Goal: Task Accomplishment & Management: Manage account settings

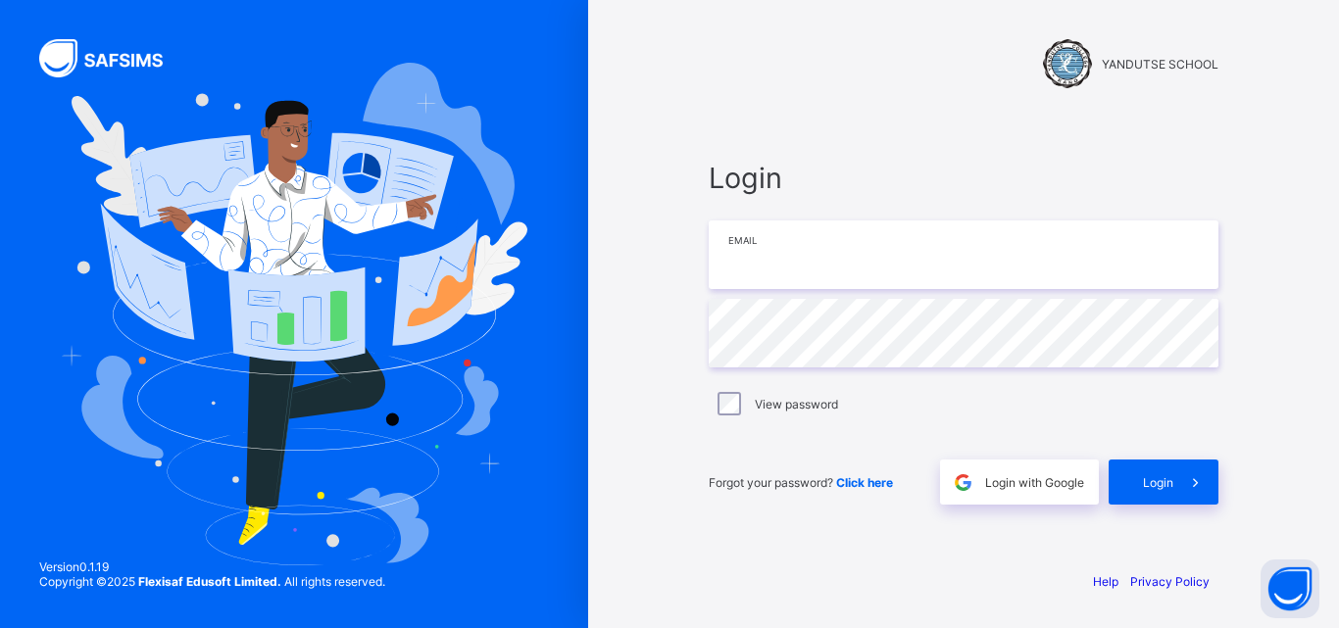
type input "**********"
click at [1323, 337] on div "**********" at bounding box center [963, 314] width 751 height 628
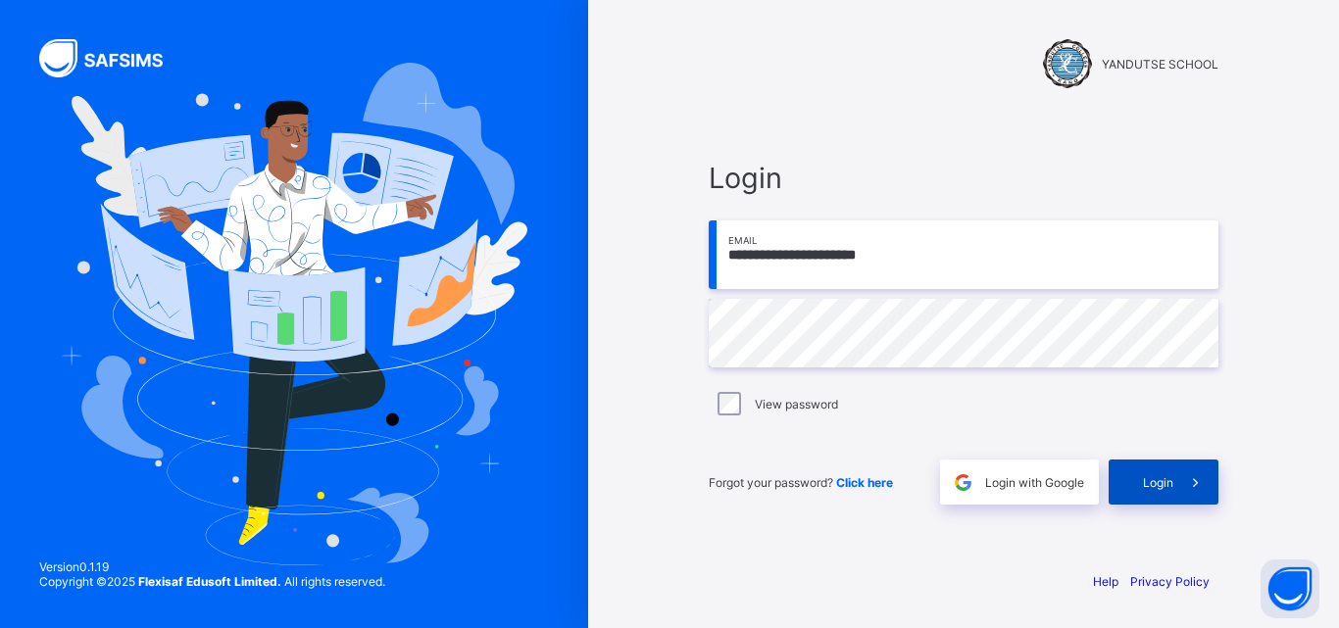
click at [1170, 469] on div "Login" at bounding box center [1164, 482] width 110 height 45
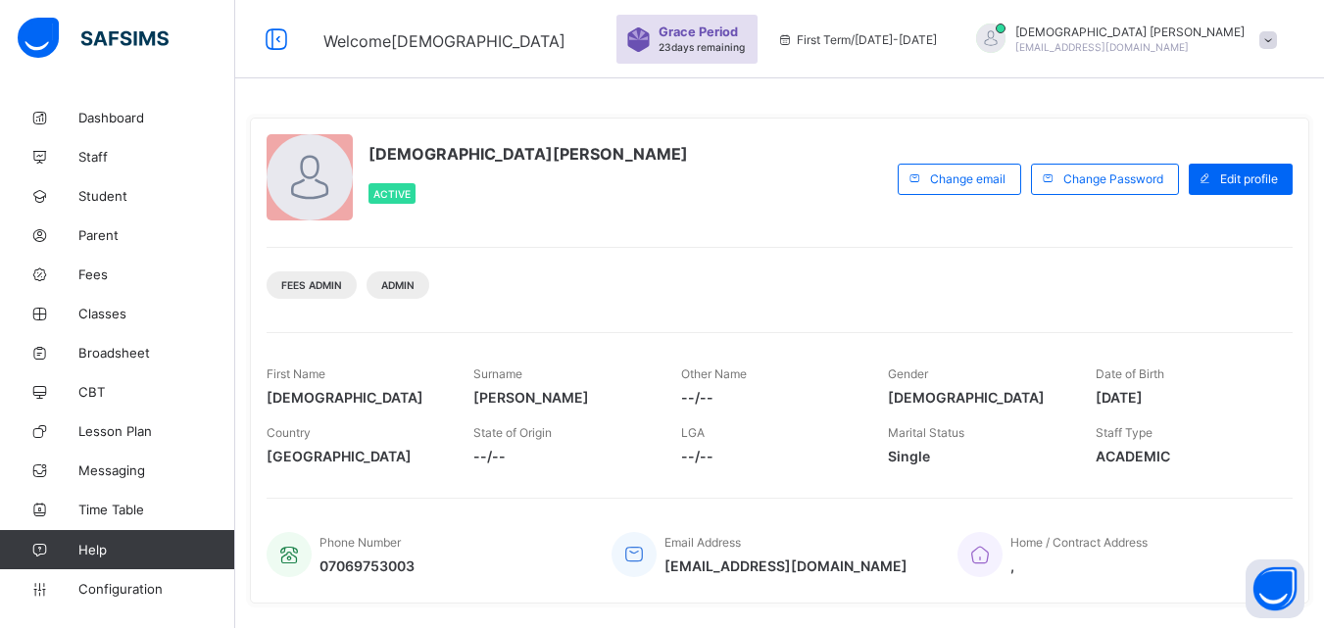
scroll to position [389, 0]
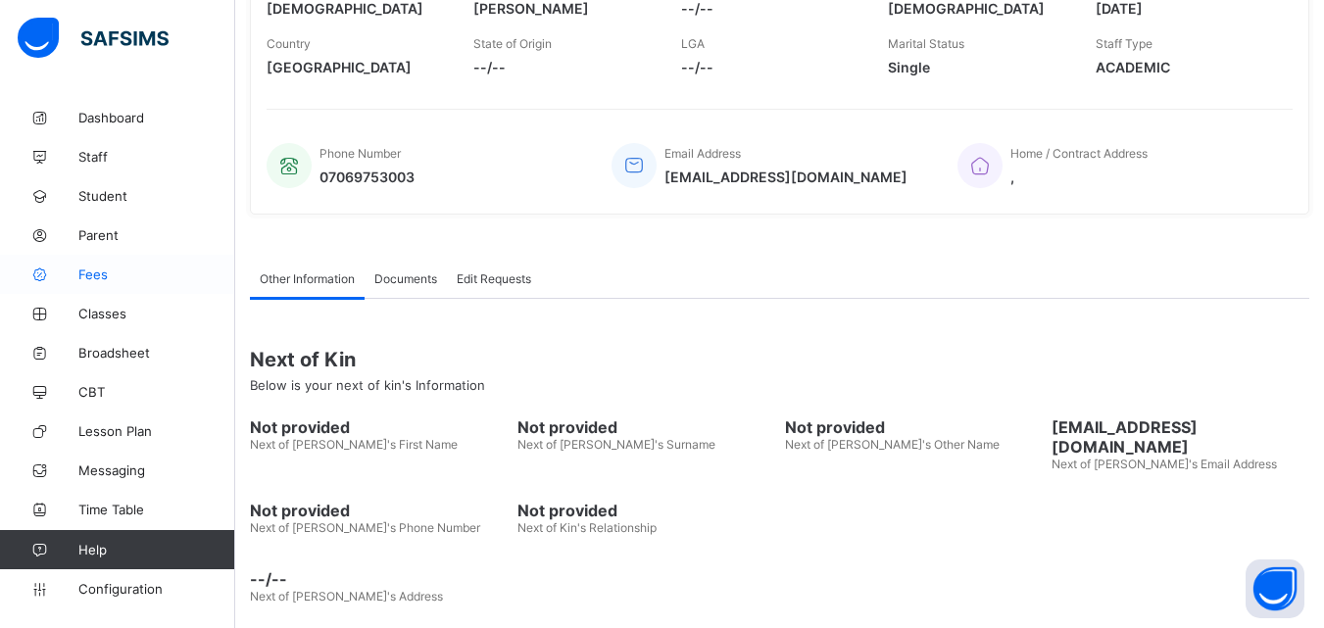
click at [93, 273] on span "Fees" at bounding box center [156, 275] width 157 height 16
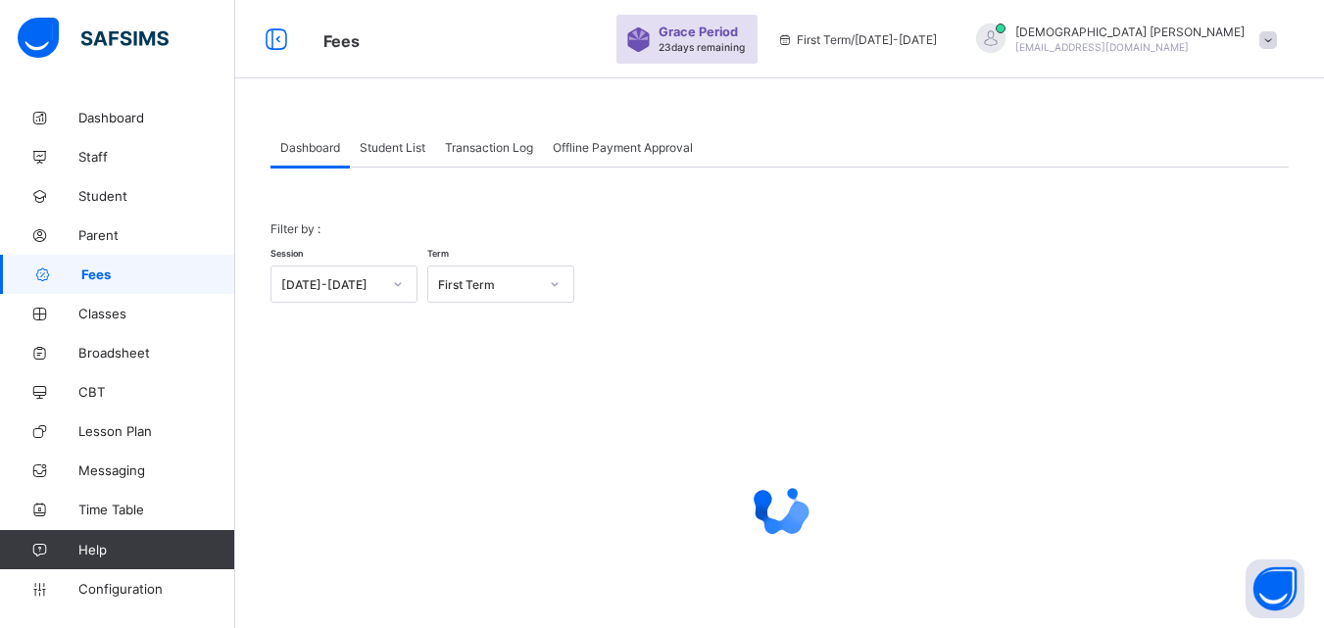
click at [394, 148] on span "Student List" at bounding box center [393, 147] width 66 height 15
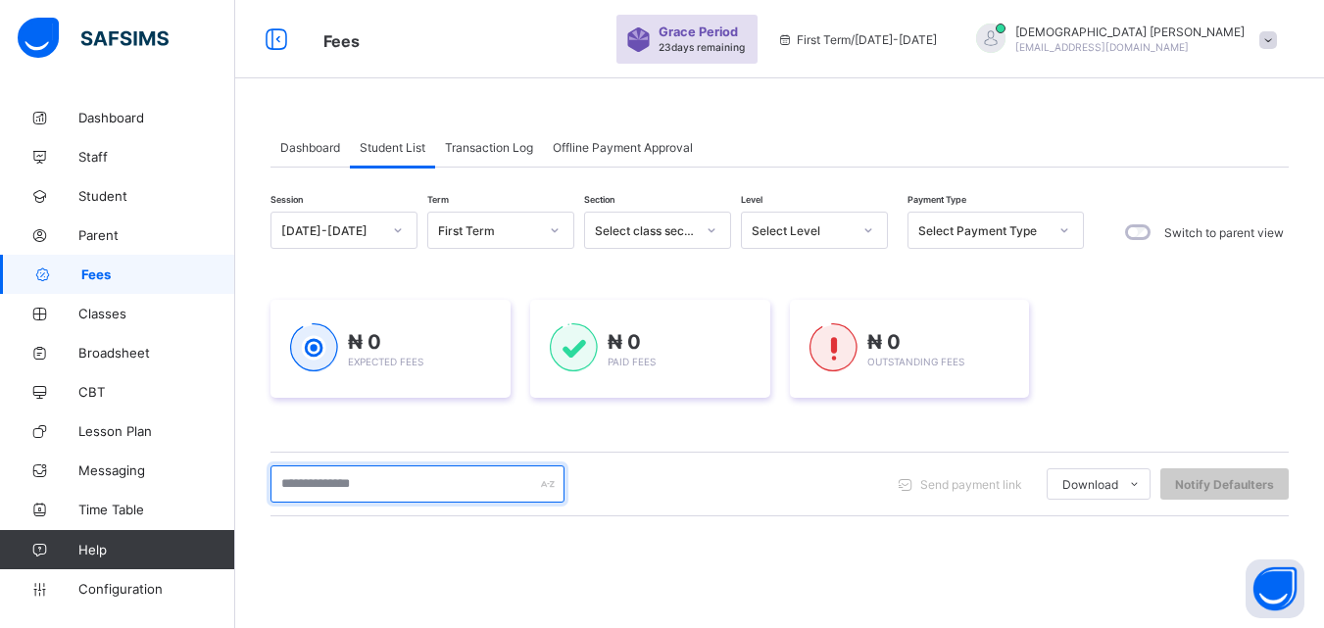
click at [384, 486] on input "text" at bounding box center [418, 484] width 294 height 37
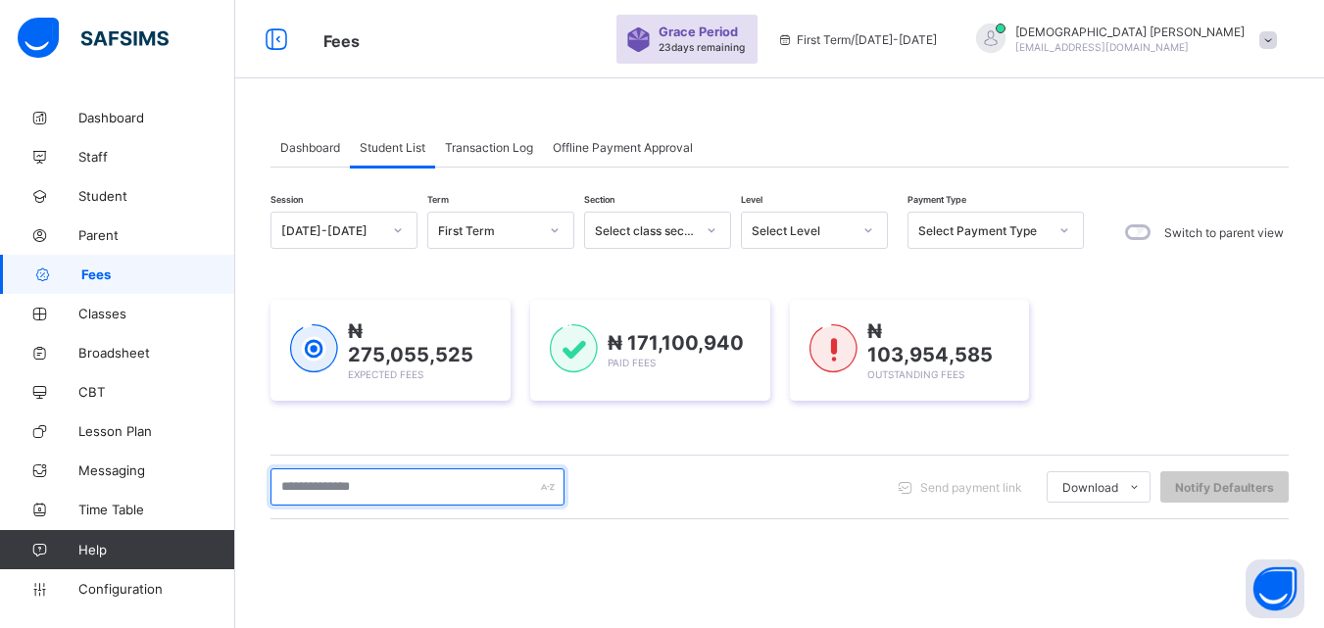
click at [437, 488] on input "text" at bounding box center [418, 487] width 294 height 37
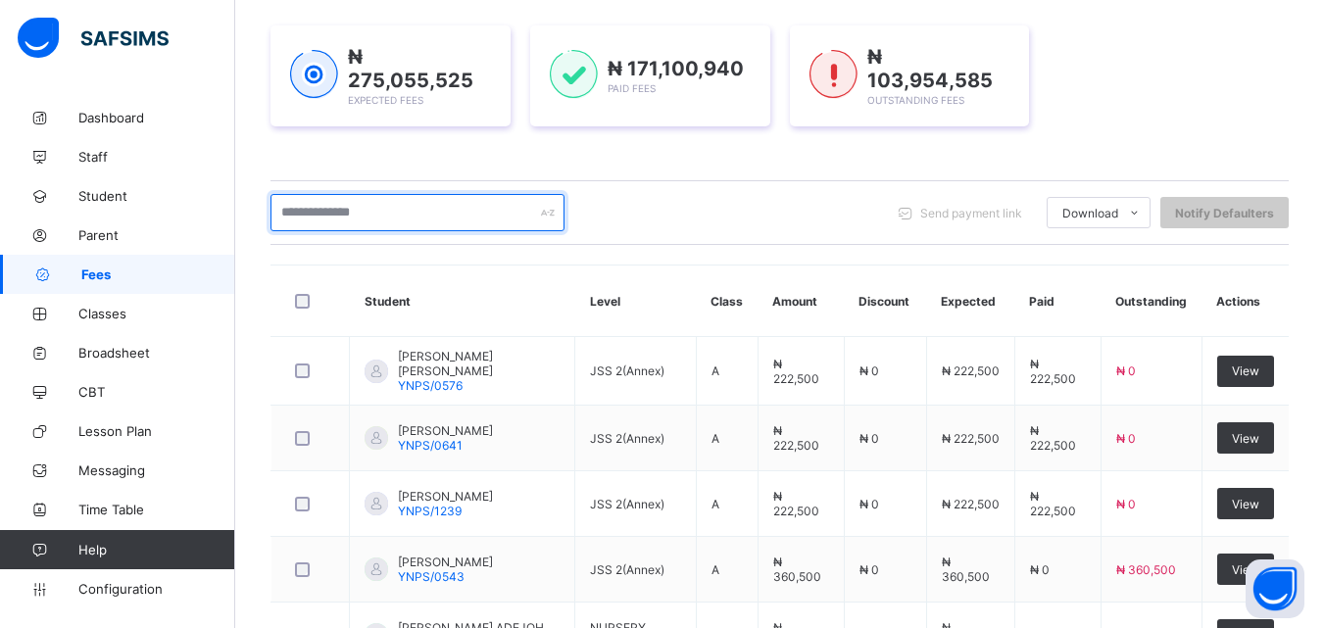
scroll to position [314, 0]
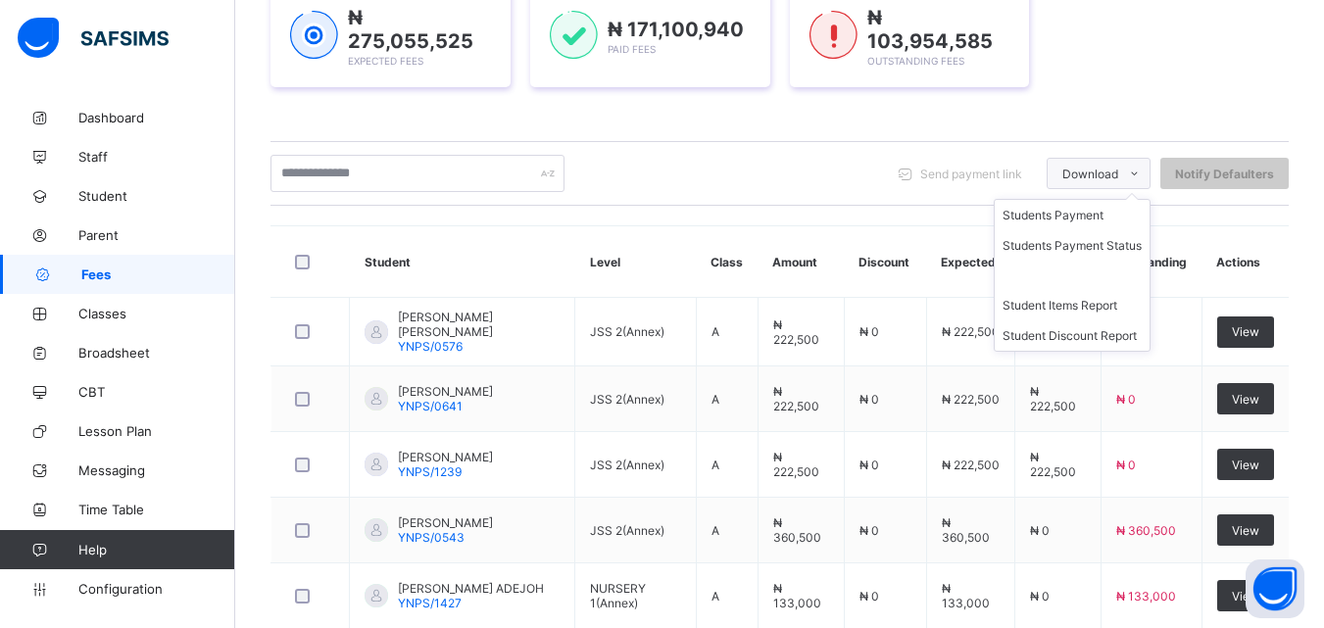
click at [1069, 176] on div "Download" at bounding box center [1099, 173] width 104 height 31
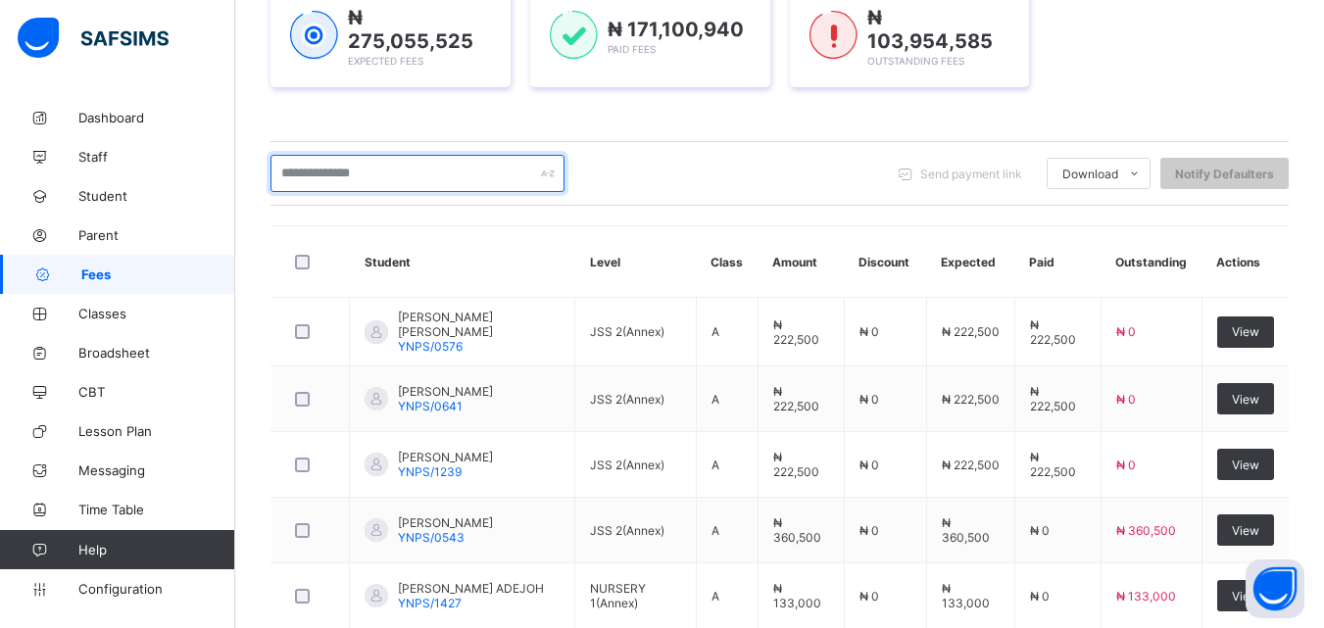
click at [462, 184] on input "text" at bounding box center [418, 173] width 294 height 37
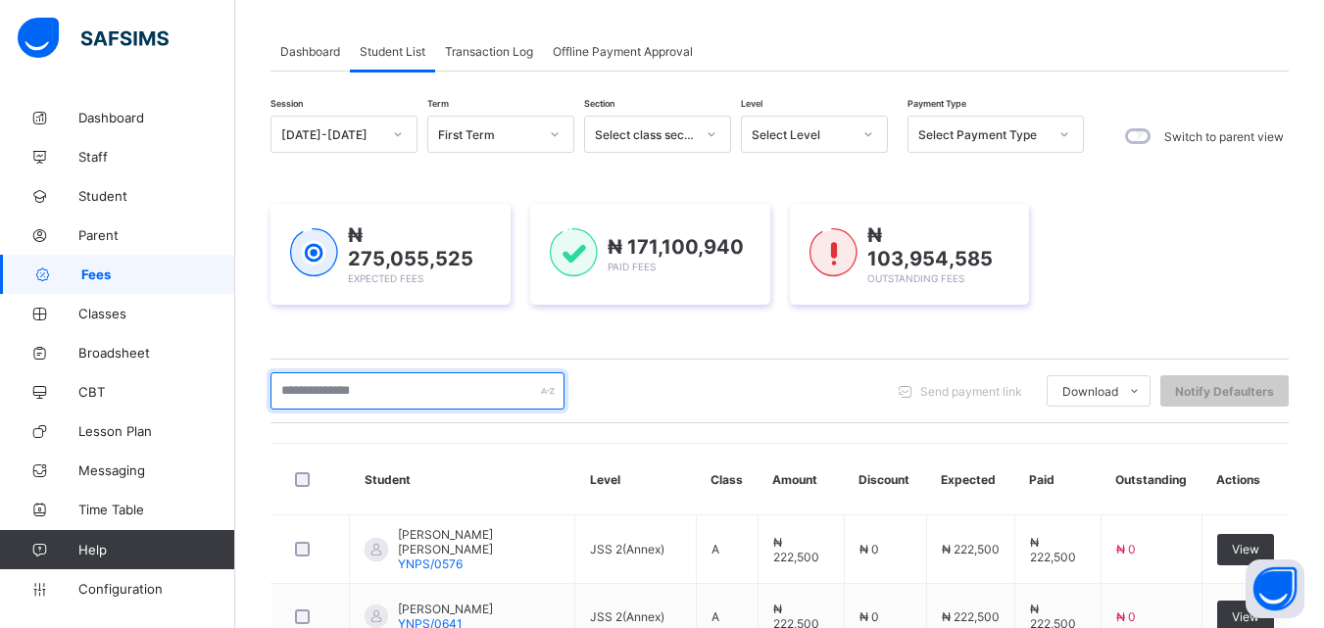
scroll to position [58, 0]
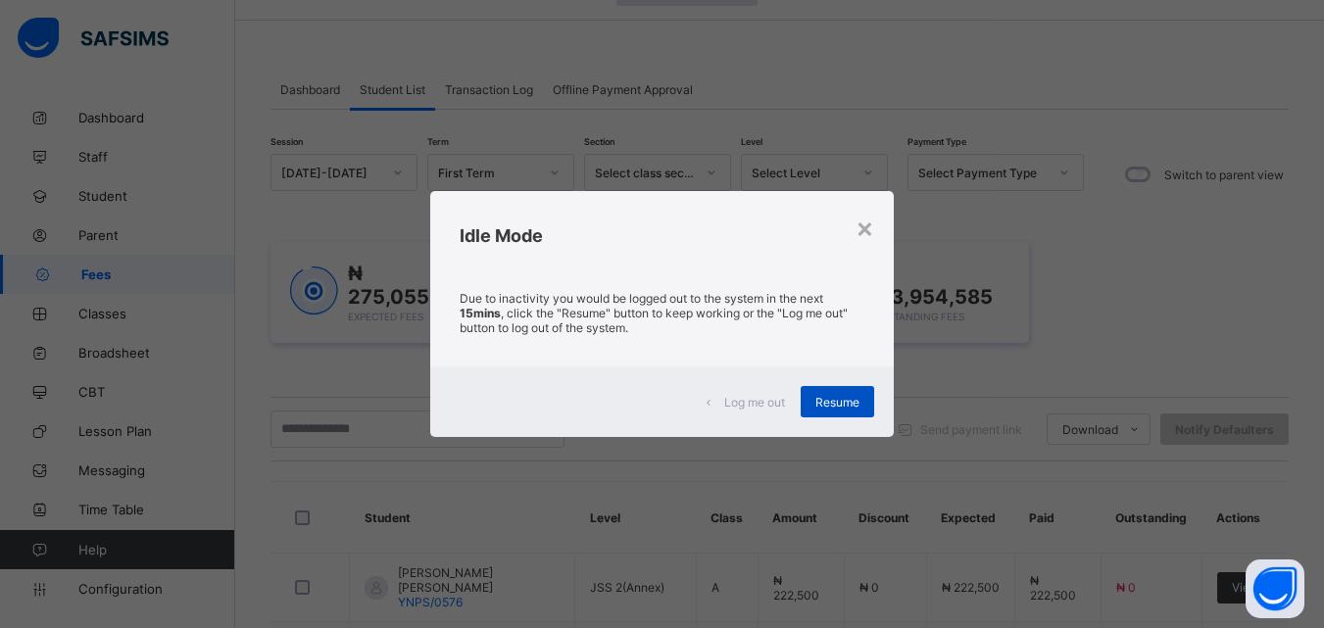
click at [846, 399] on span "Resume" at bounding box center [837, 402] width 44 height 15
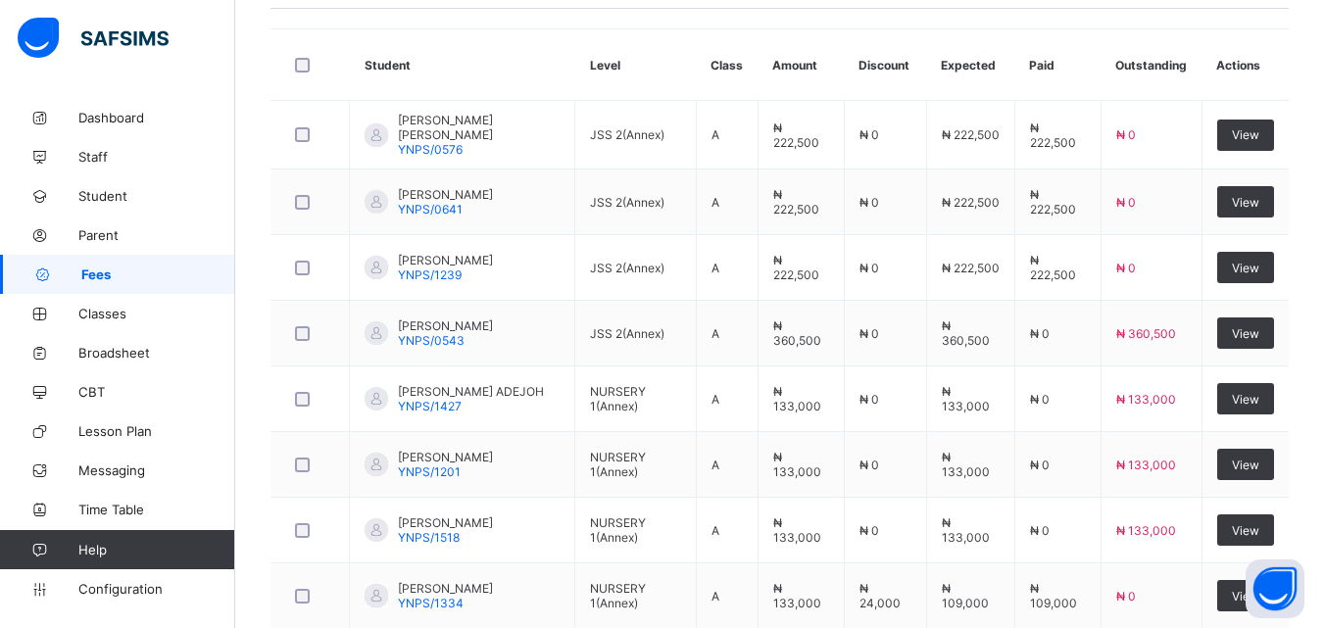
scroll to position [510, 0]
click at [97, 262] on link "Fees" at bounding box center [117, 274] width 235 height 39
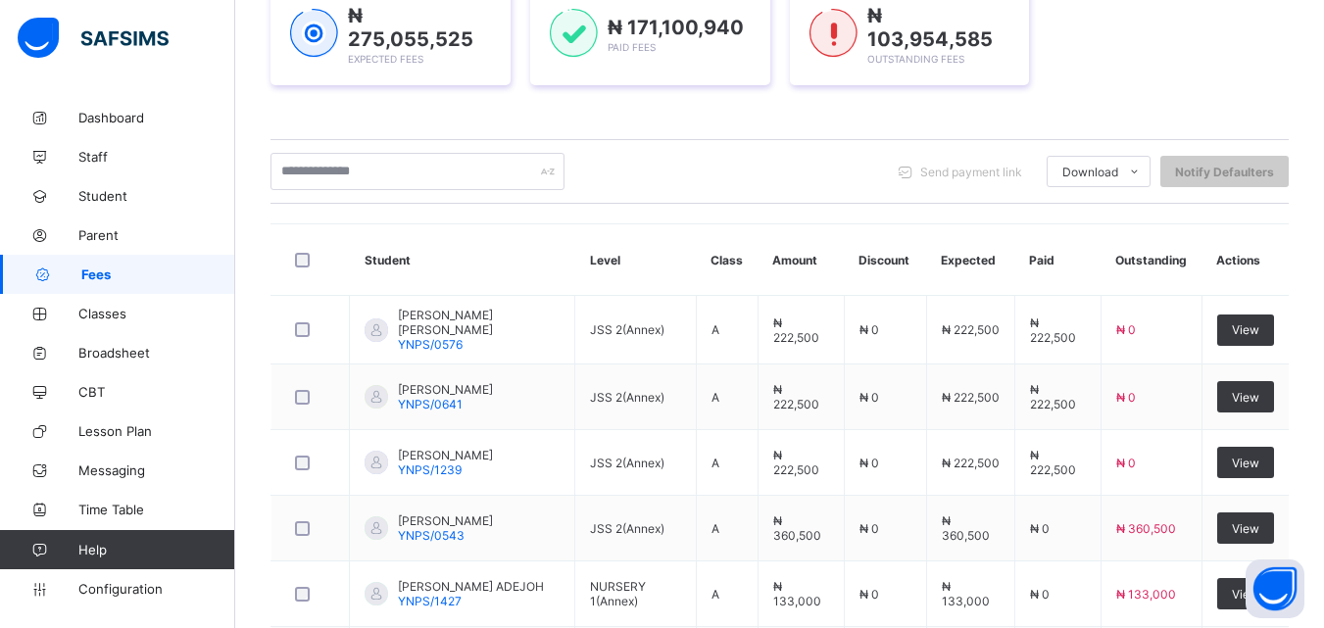
scroll to position [314, 0]
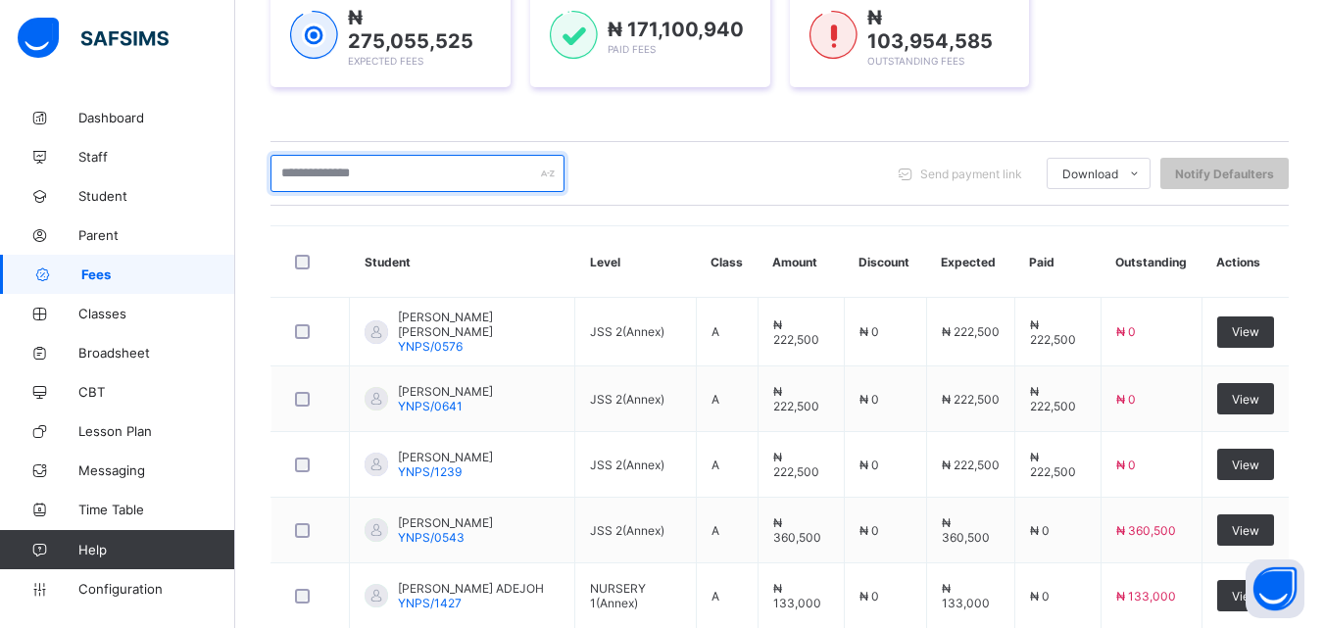
click at [389, 171] on input "text" at bounding box center [418, 173] width 294 height 37
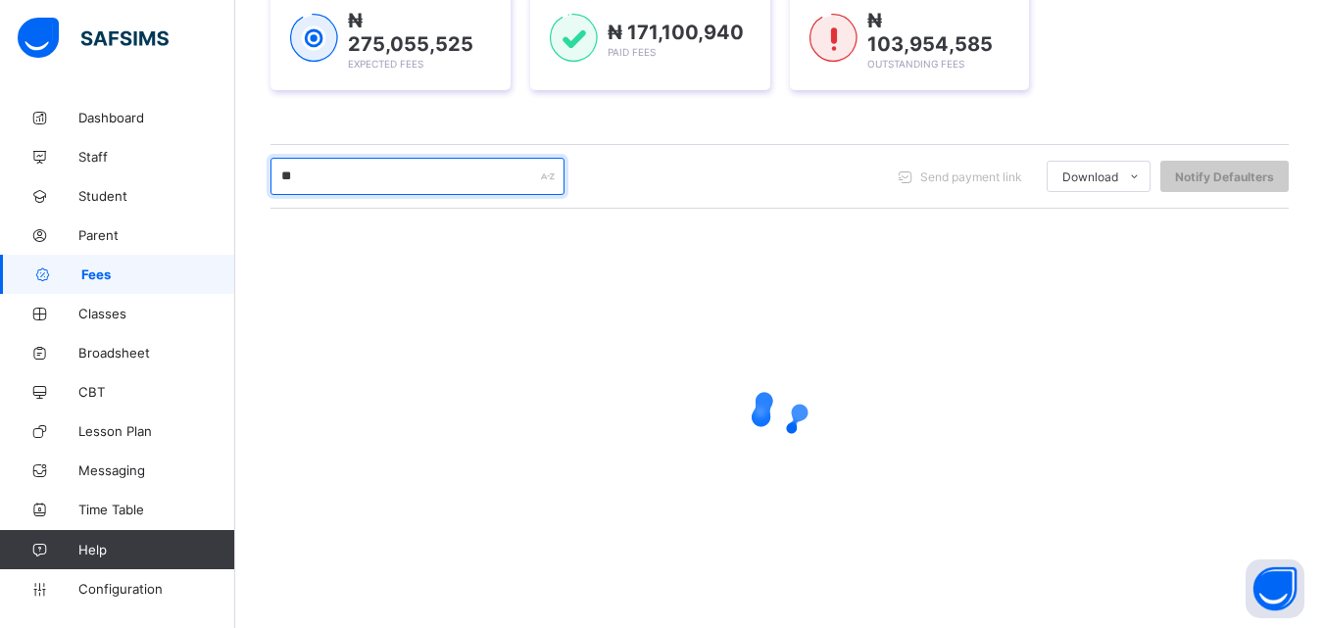
scroll to position [308, 0]
type input "*"
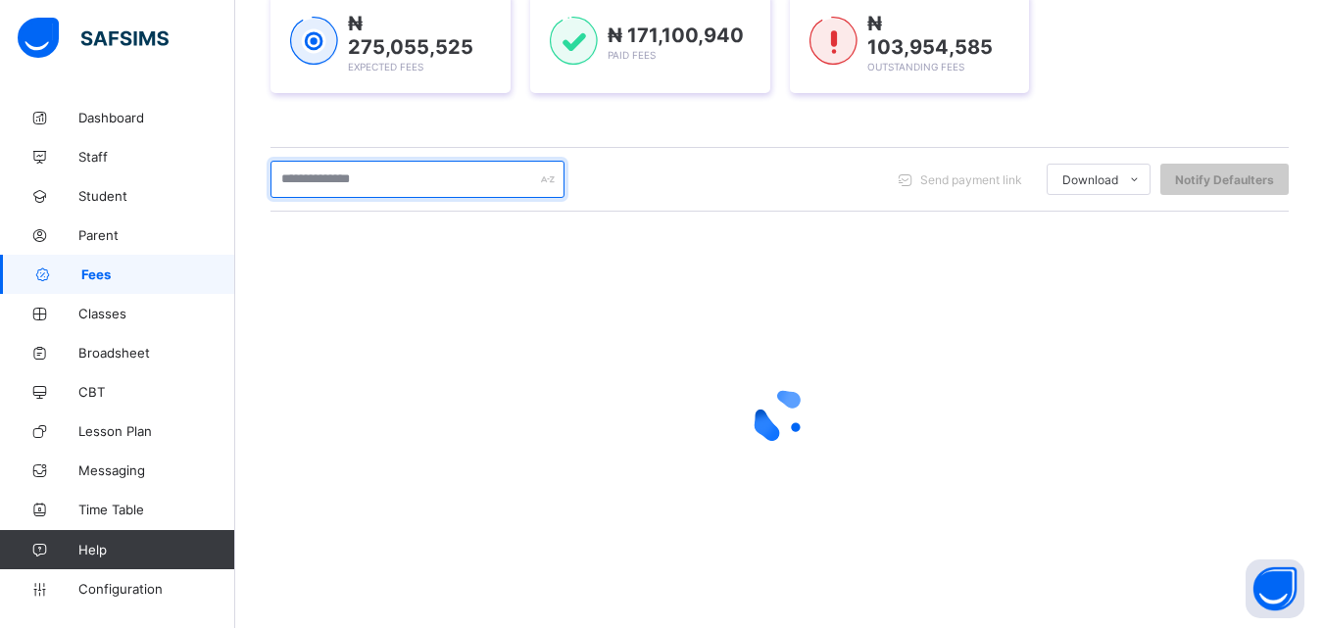
scroll to position [314, 0]
type input "***"
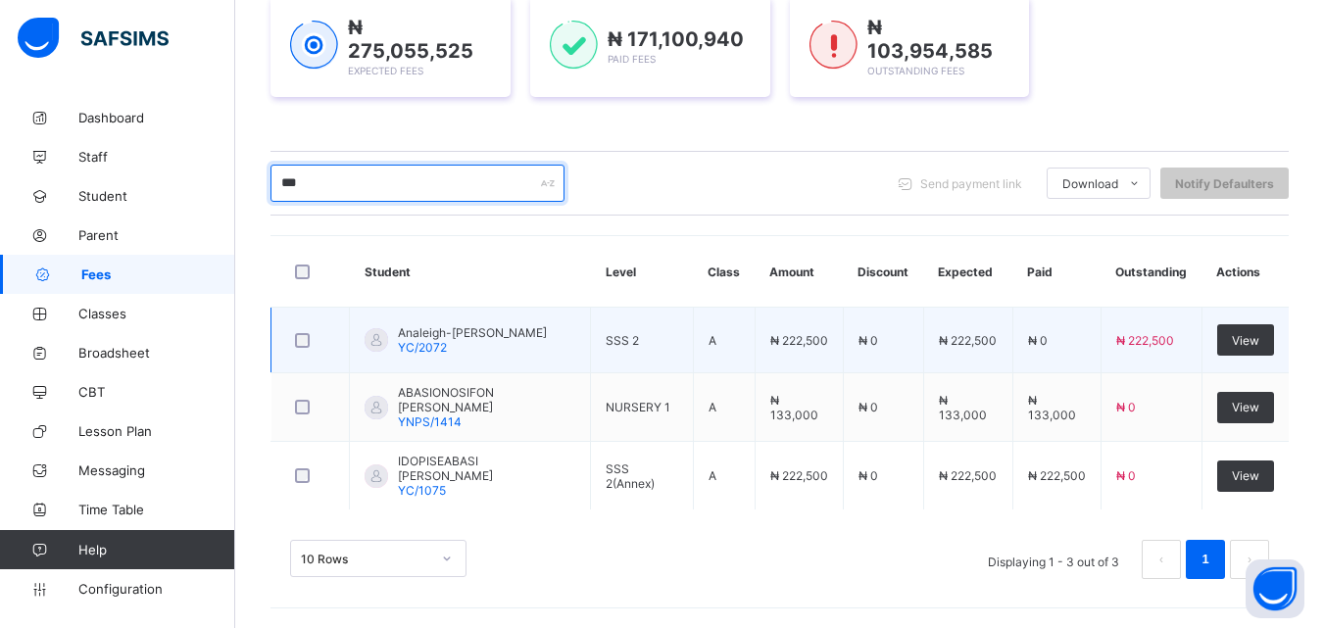
scroll to position [295, 0]
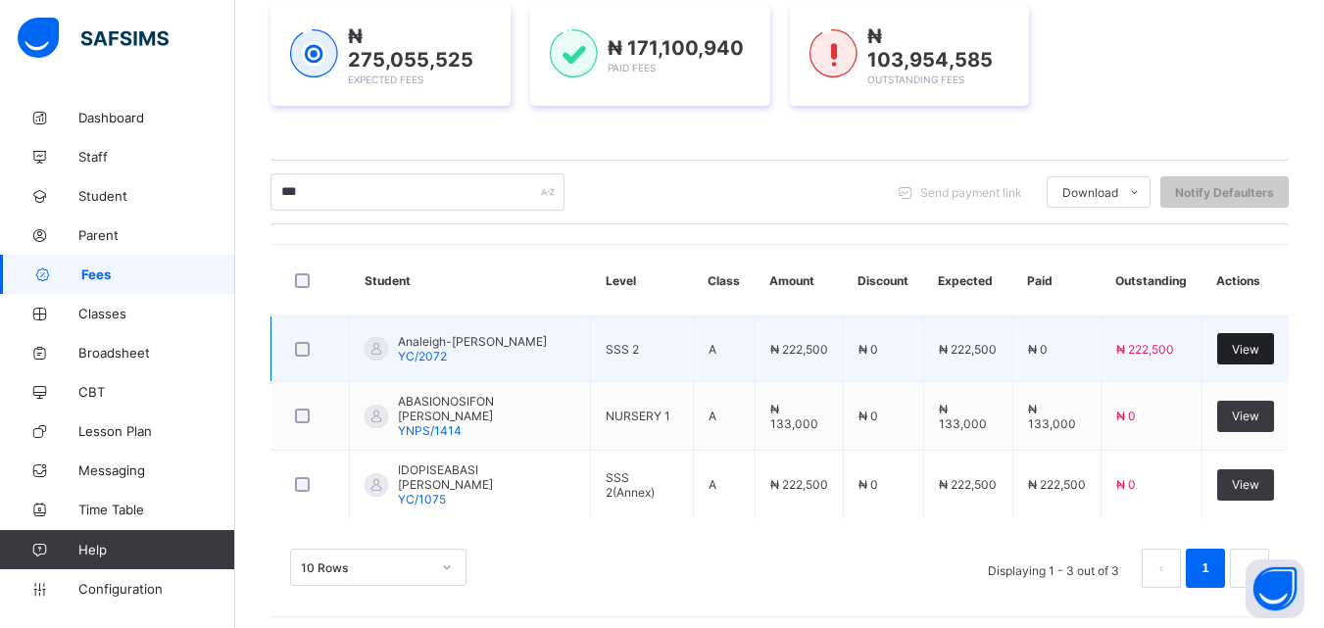
click at [1259, 342] on span "View" at bounding box center [1245, 349] width 27 height 15
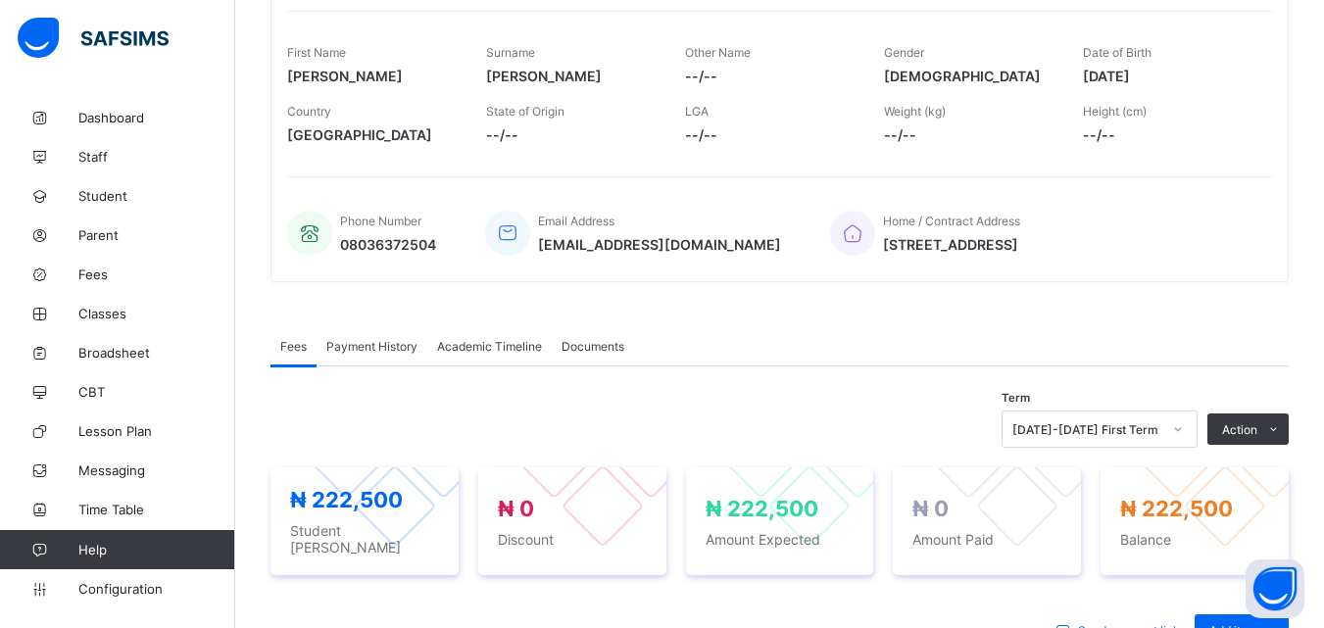
scroll to position [693, 0]
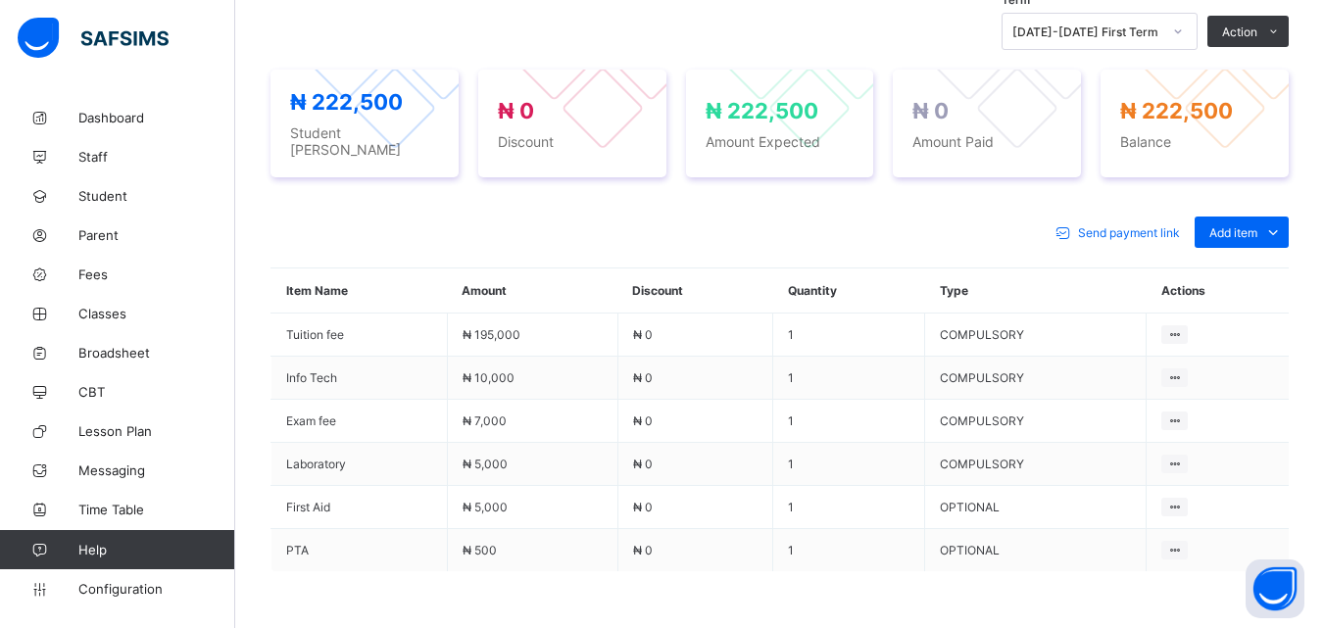
click at [782, 217] on div "Send payment link Add item Optional items Special bill" at bounding box center [780, 232] width 1018 height 31
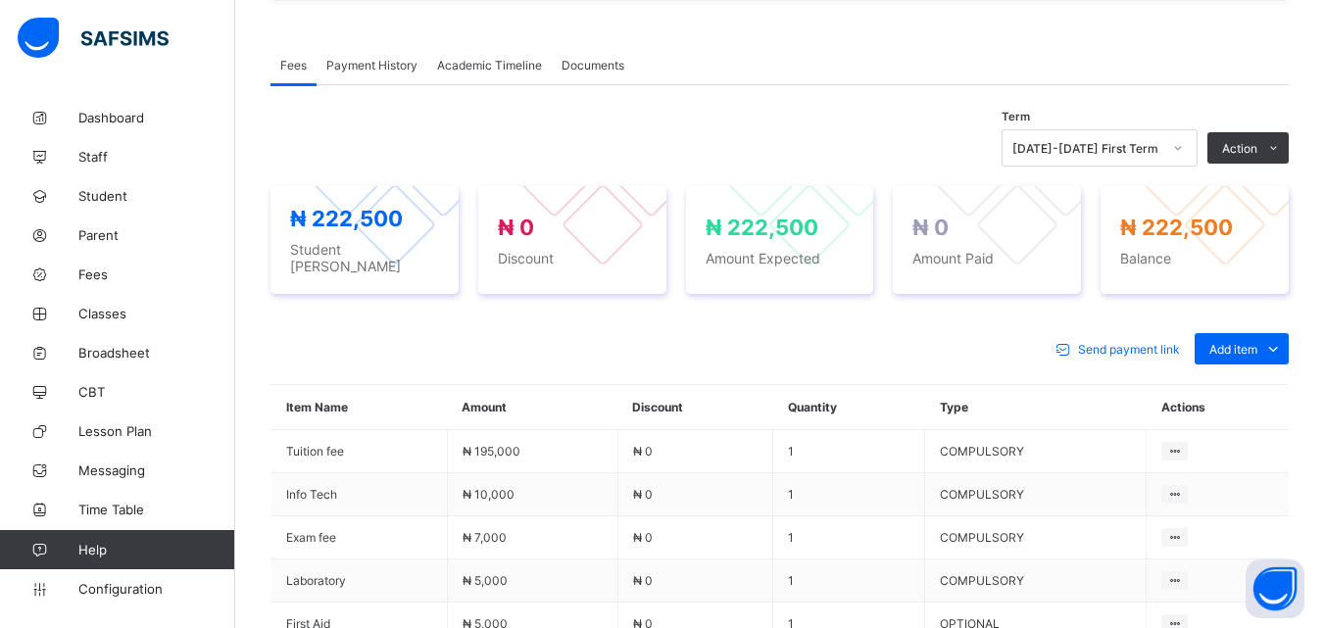
scroll to position [585, 0]
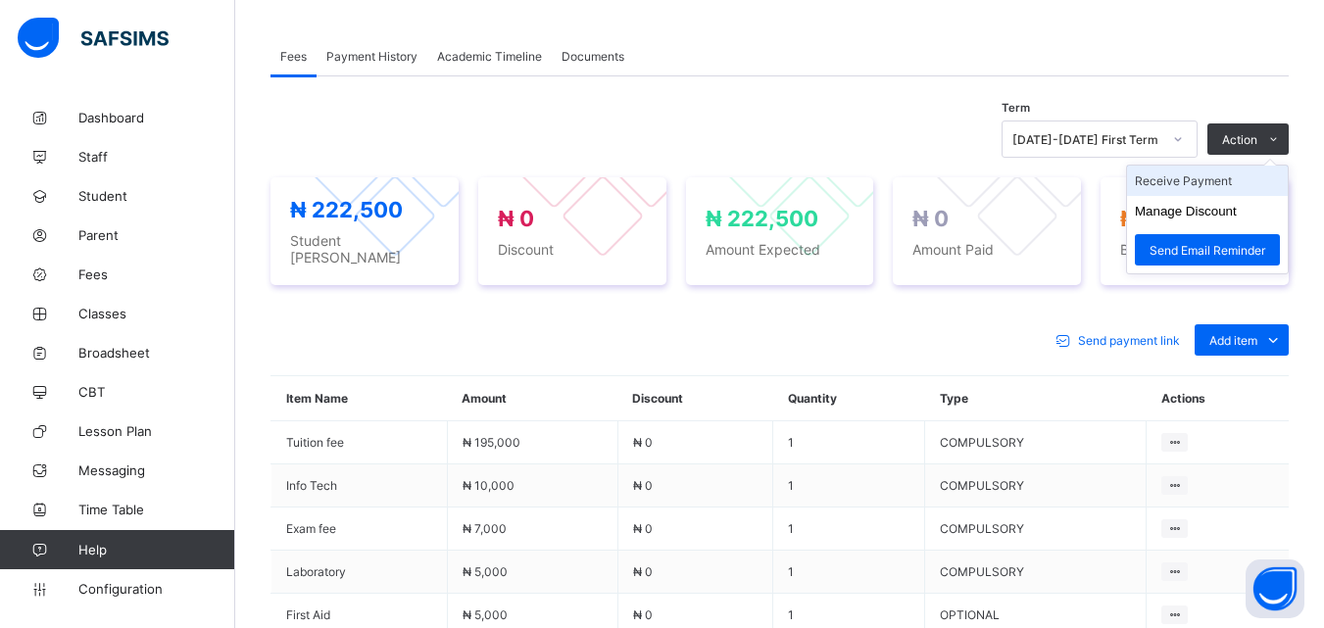
click at [1220, 180] on li "Receive Payment" at bounding box center [1207, 181] width 161 height 30
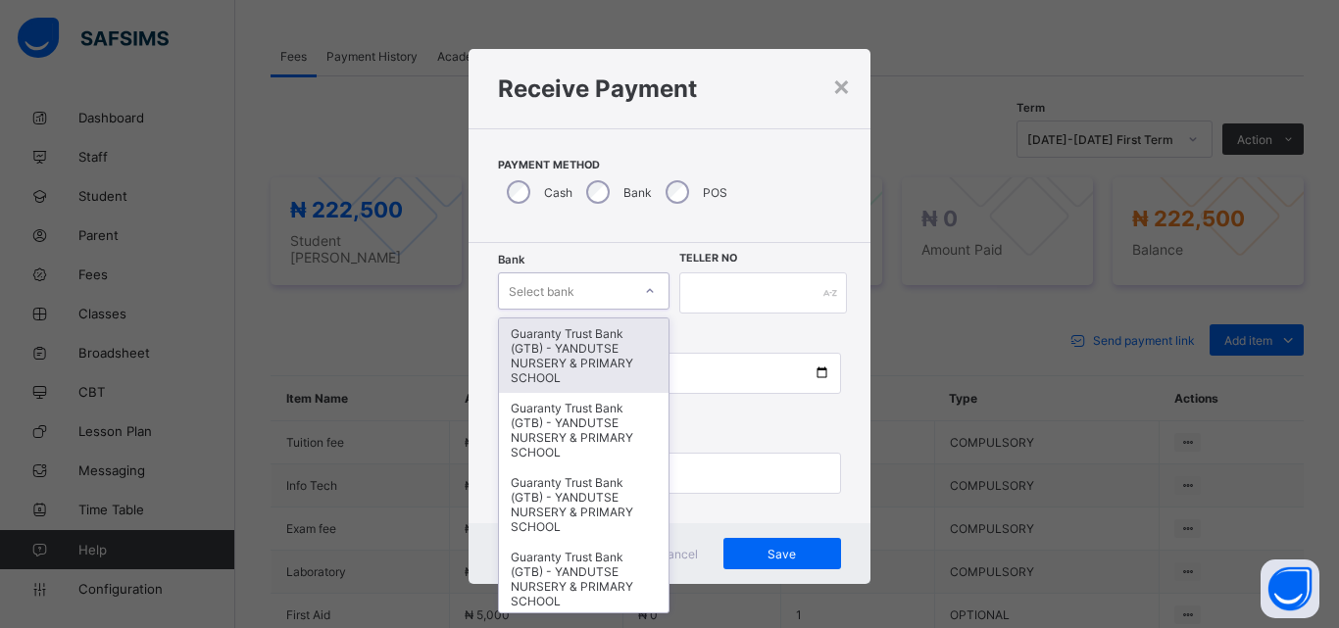
click at [645, 295] on icon at bounding box center [650, 291] width 12 height 20
type input "*"
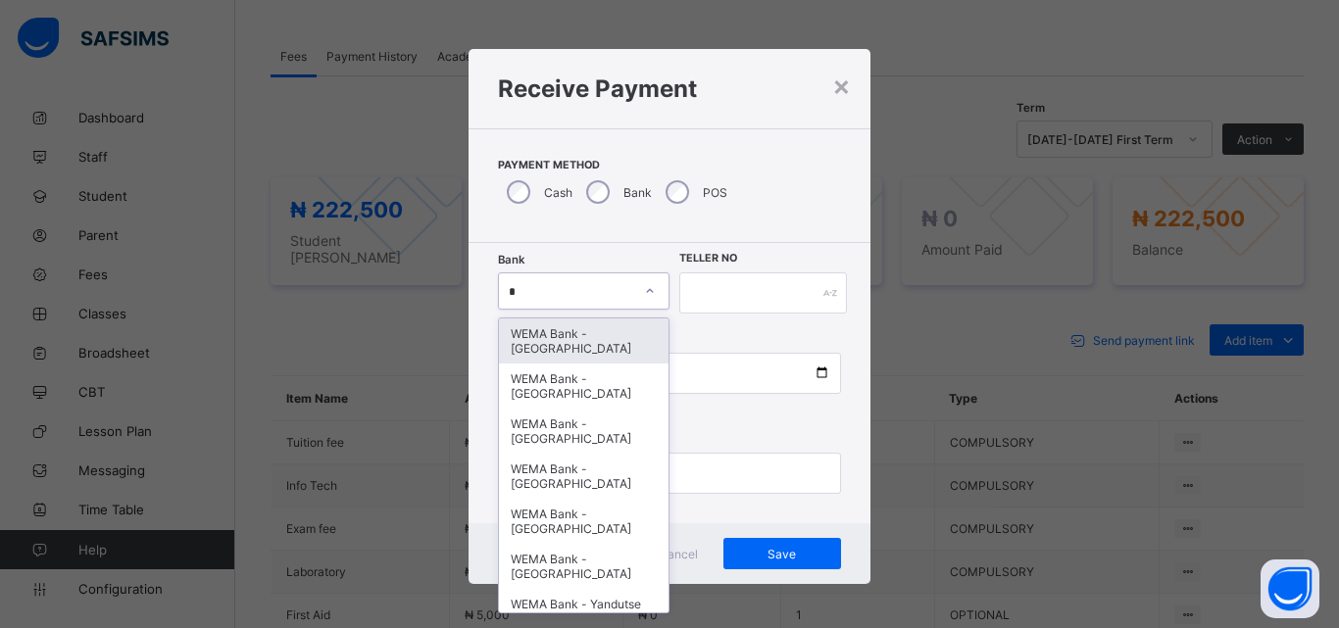
click at [586, 346] on div "WEMA Bank - [GEOGRAPHIC_DATA]" at bounding box center [584, 341] width 170 height 45
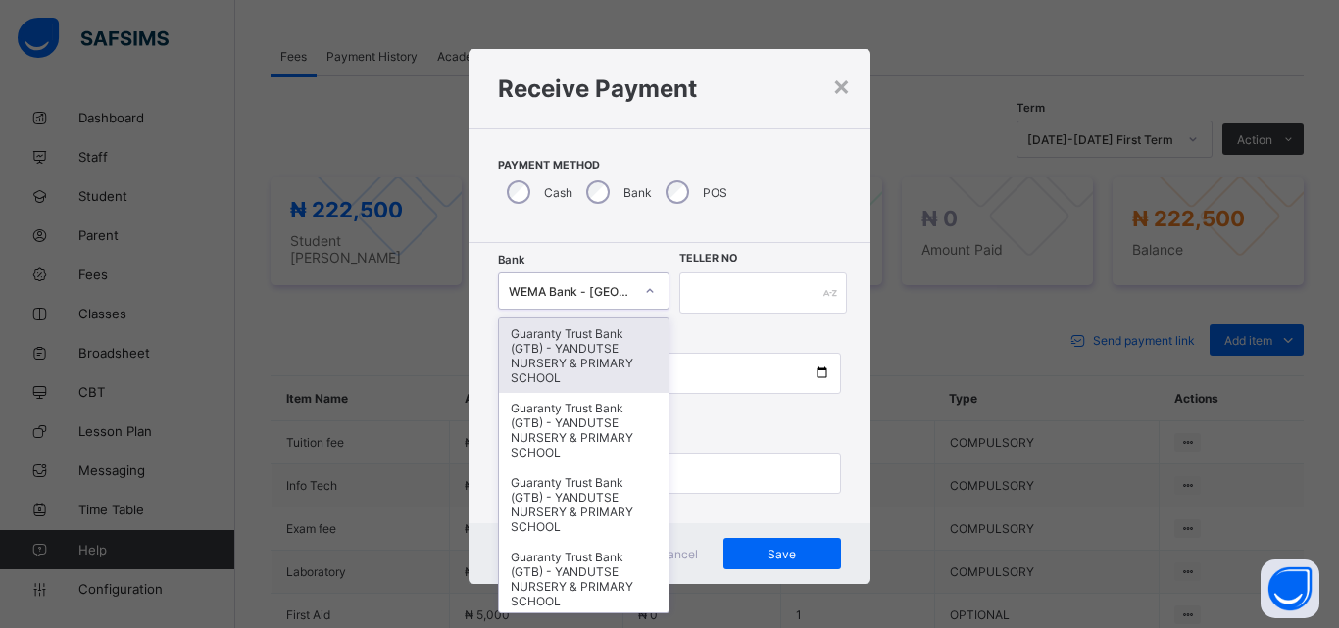
click at [647, 289] on icon at bounding box center [650, 291] width 12 height 20
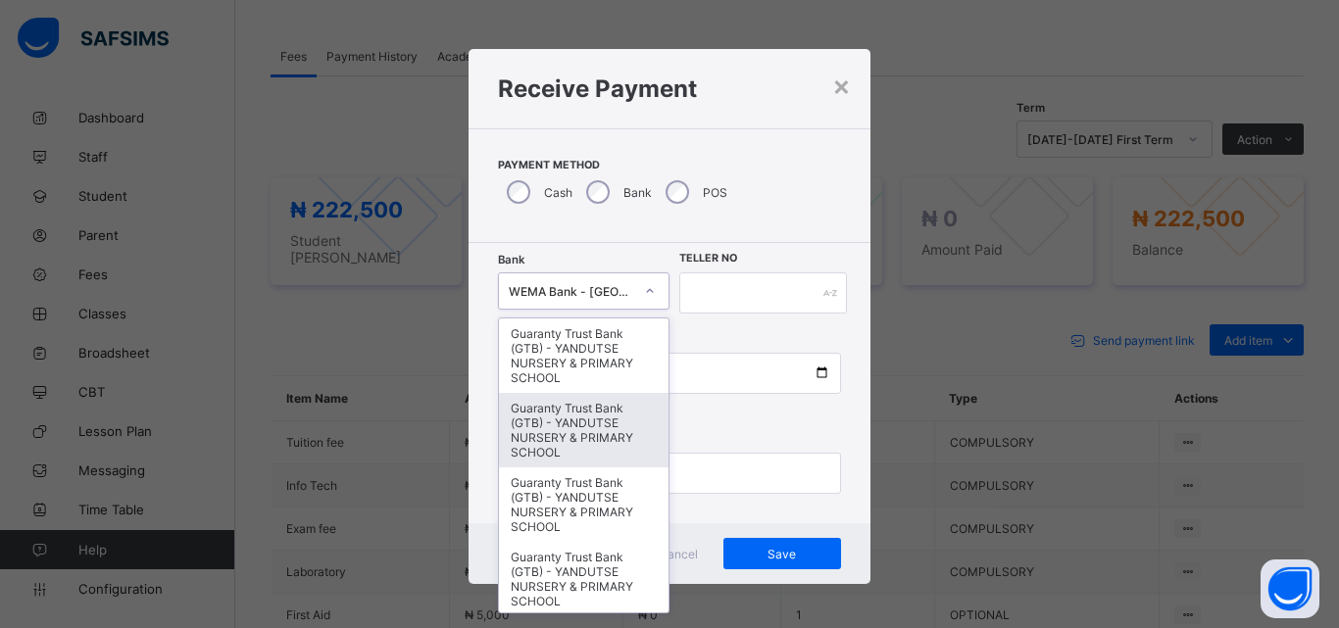
type input "*"
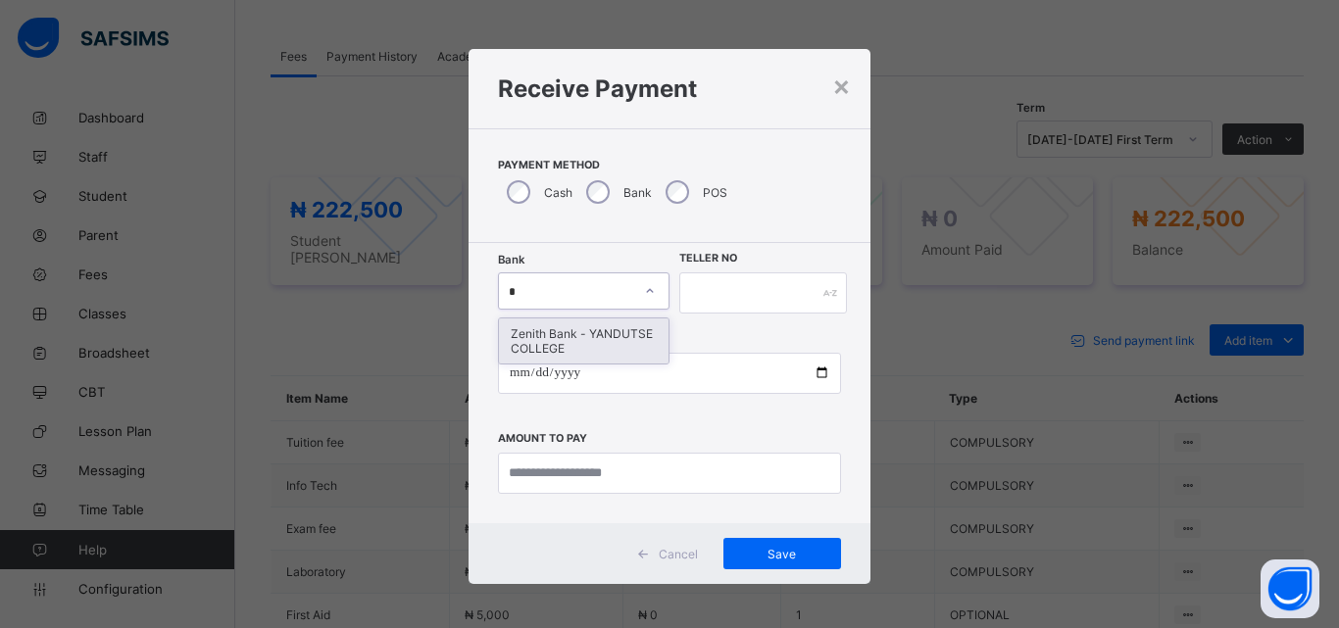
click at [564, 356] on div "Zenith Bank - YANDUTSE COLLEGE" at bounding box center [584, 341] width 170 height 45
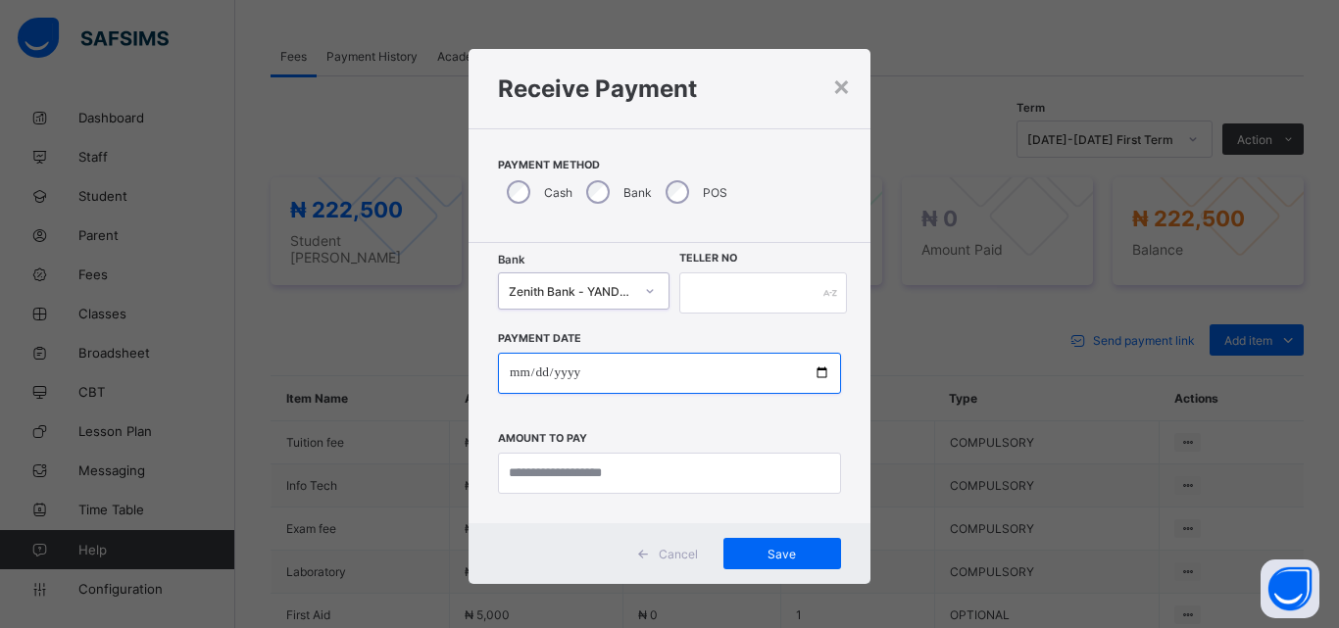
click at [815, 372] on input "date" at bounding box center [669, 373] width 343 height 41
type input "**********"
click at [633, 339] on div "**********" at bounding box center [669, 404] width 343 height 180
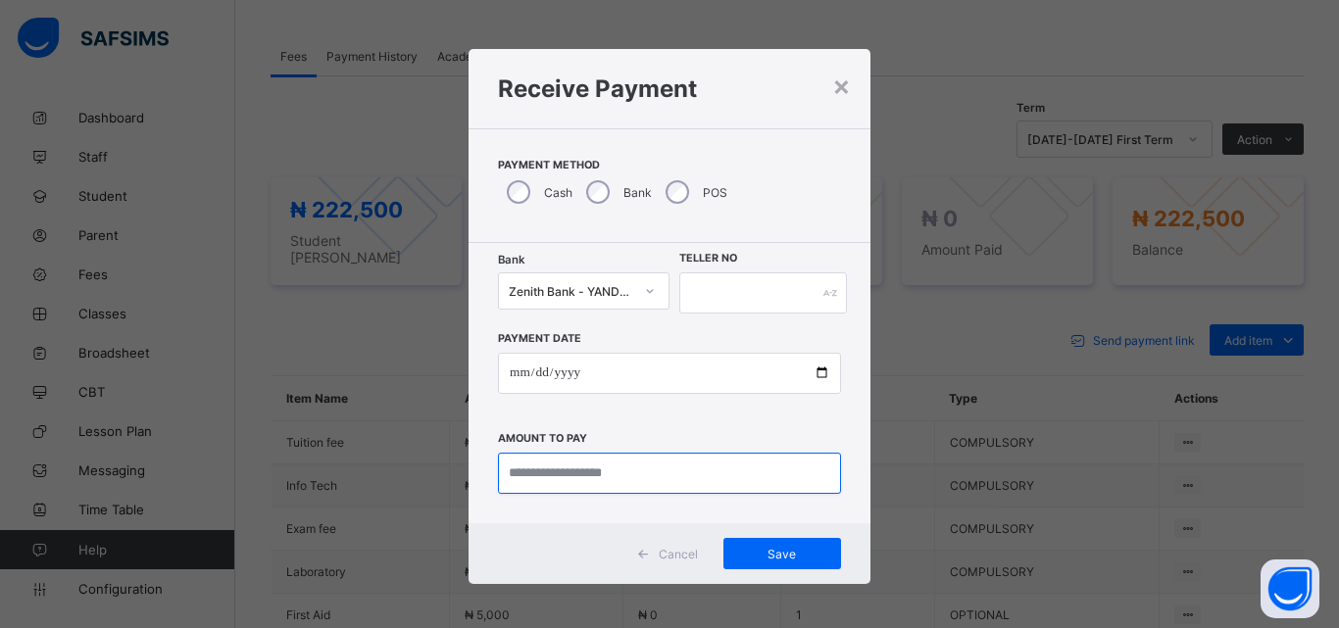
click at [664, 473] on input "currency" at bounding box center [669, 473] width 343 height 41
type input "*********"
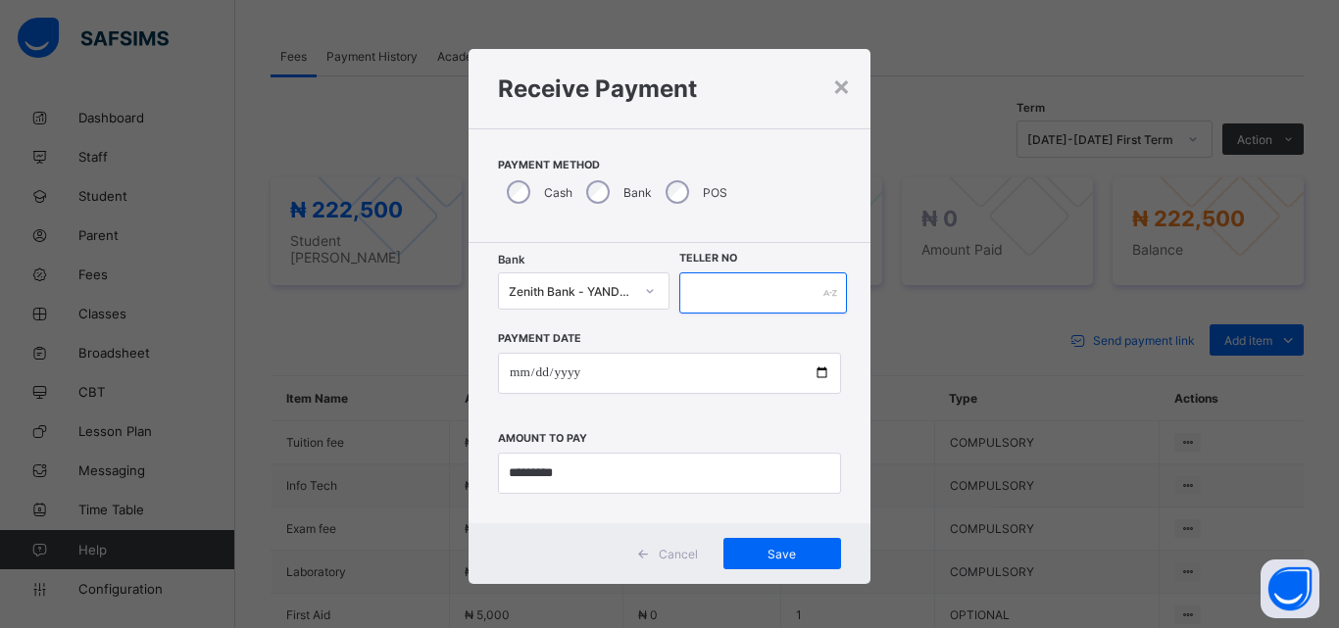
click at [708, 295] on input "text" at bounding box center [763, 292] width 168 height 41
type input "****"
click at [754, 554] on span "Save" at bounding box center [782, 554] width 88 height 15
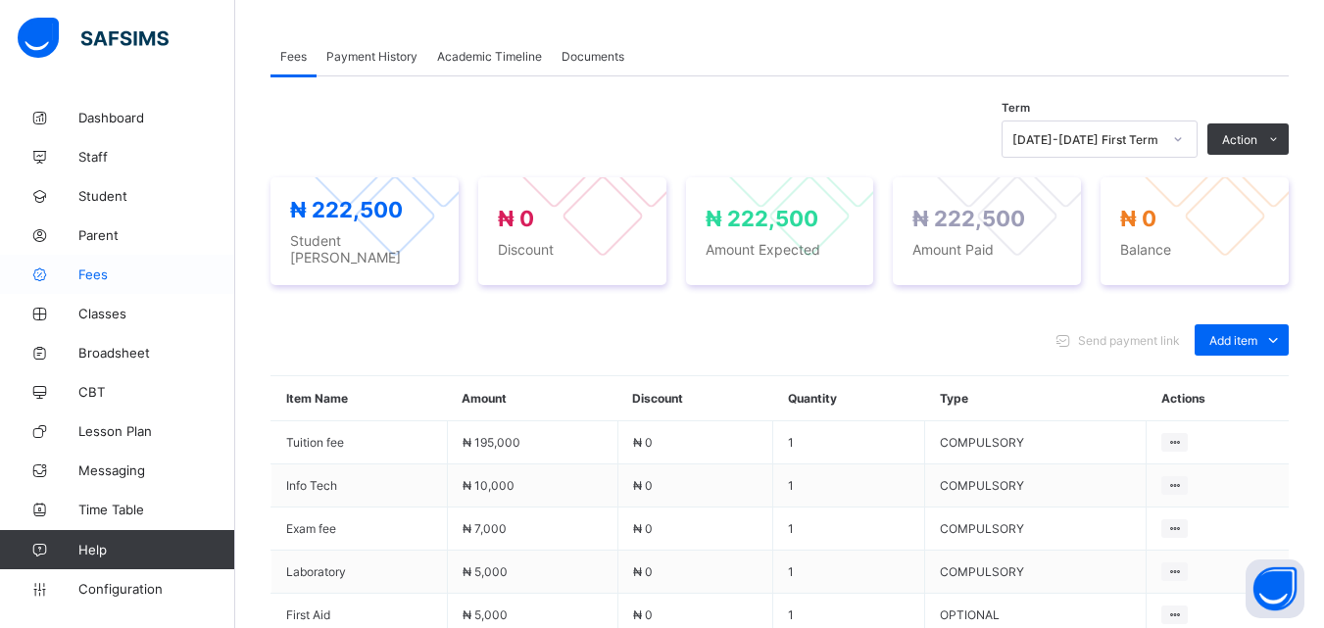
click at [88, 275] on span "Fees" at bounding box center [156, 275] width 157 height 16
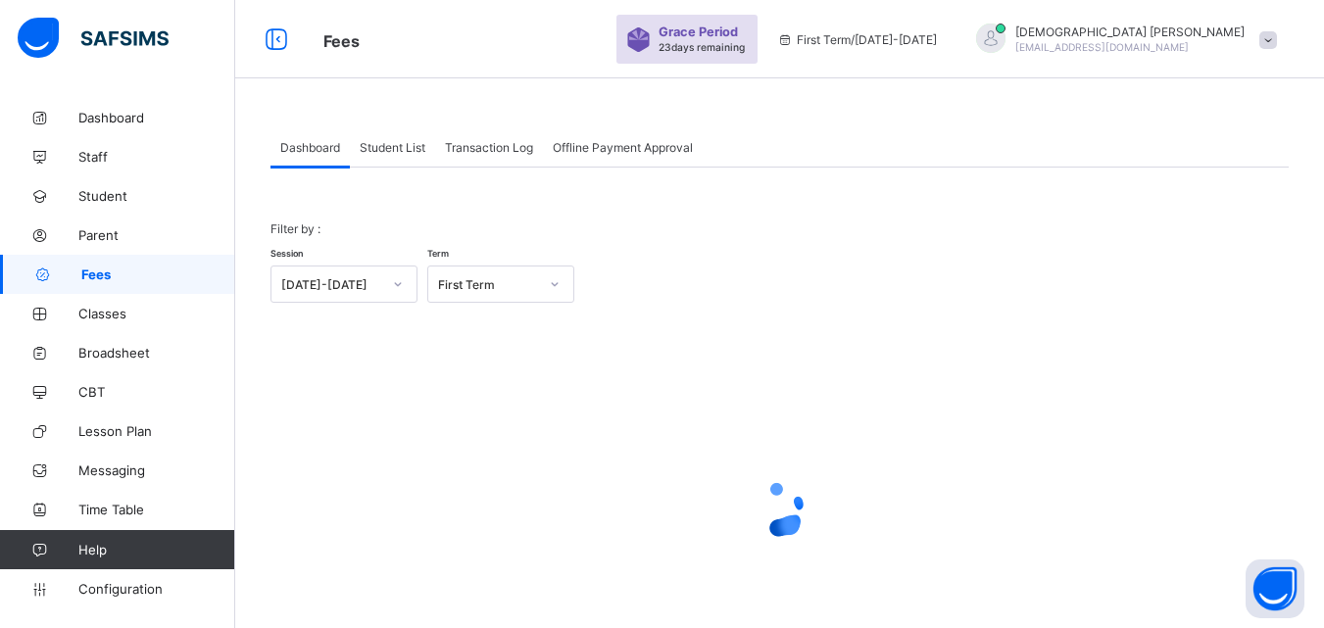
click at [385, 149] on span "Student List" at bounding box center [393, 147] width 66 height 15
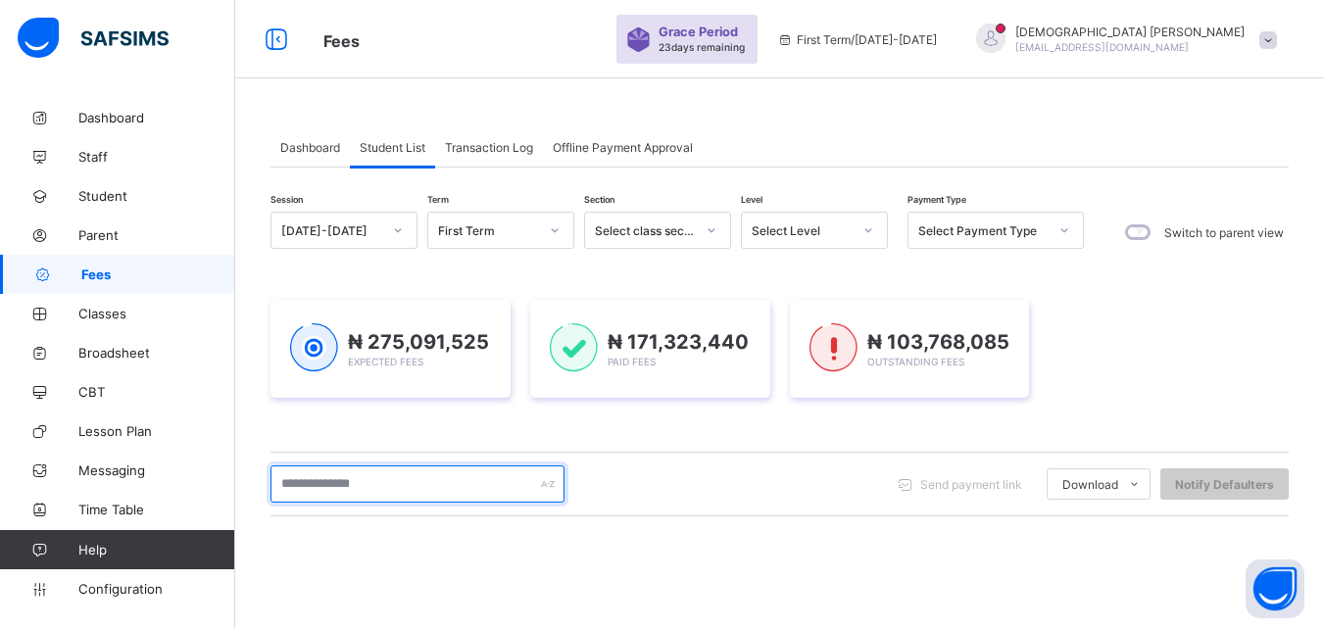
click at [387, 480] on input "text" at bounding box center [418, 484] width 294 height 37
type input "*"
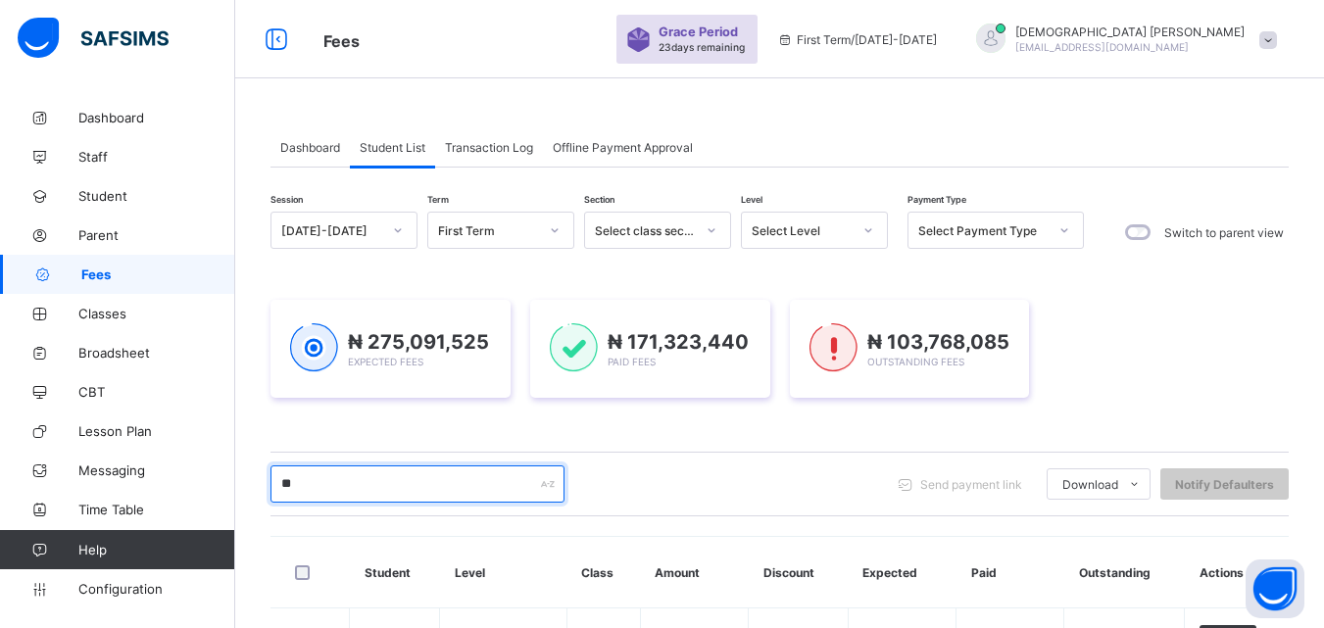
type input "*"
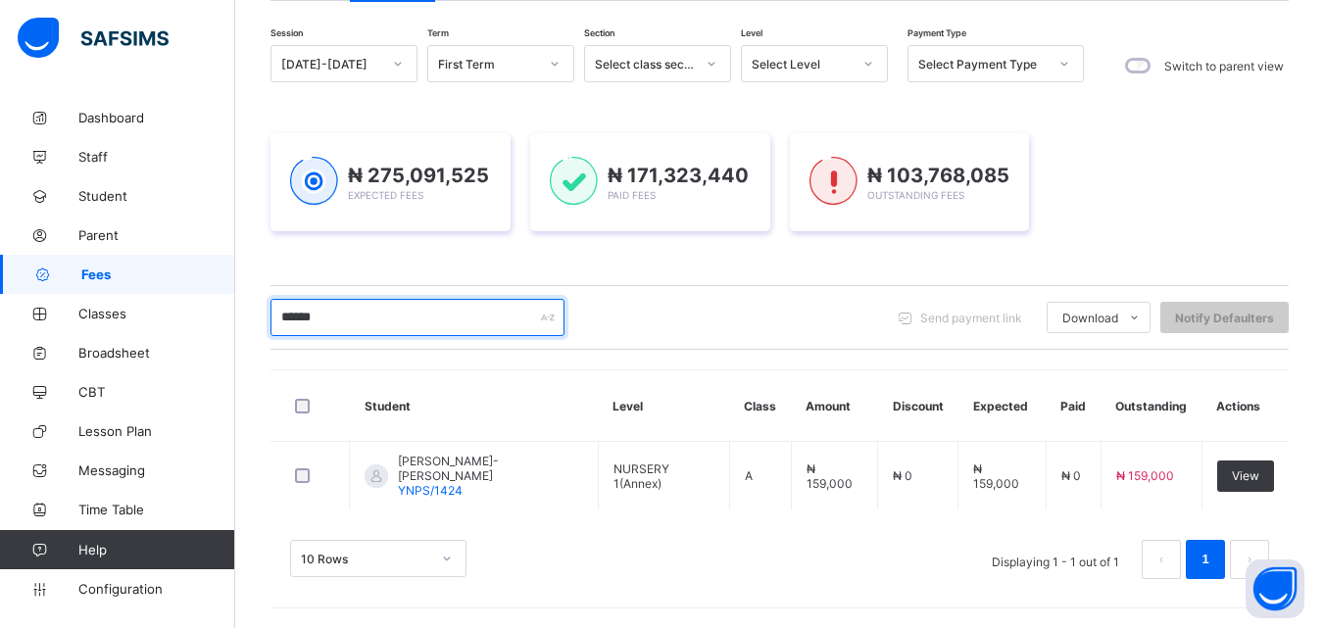
scroll to position [164, 0]
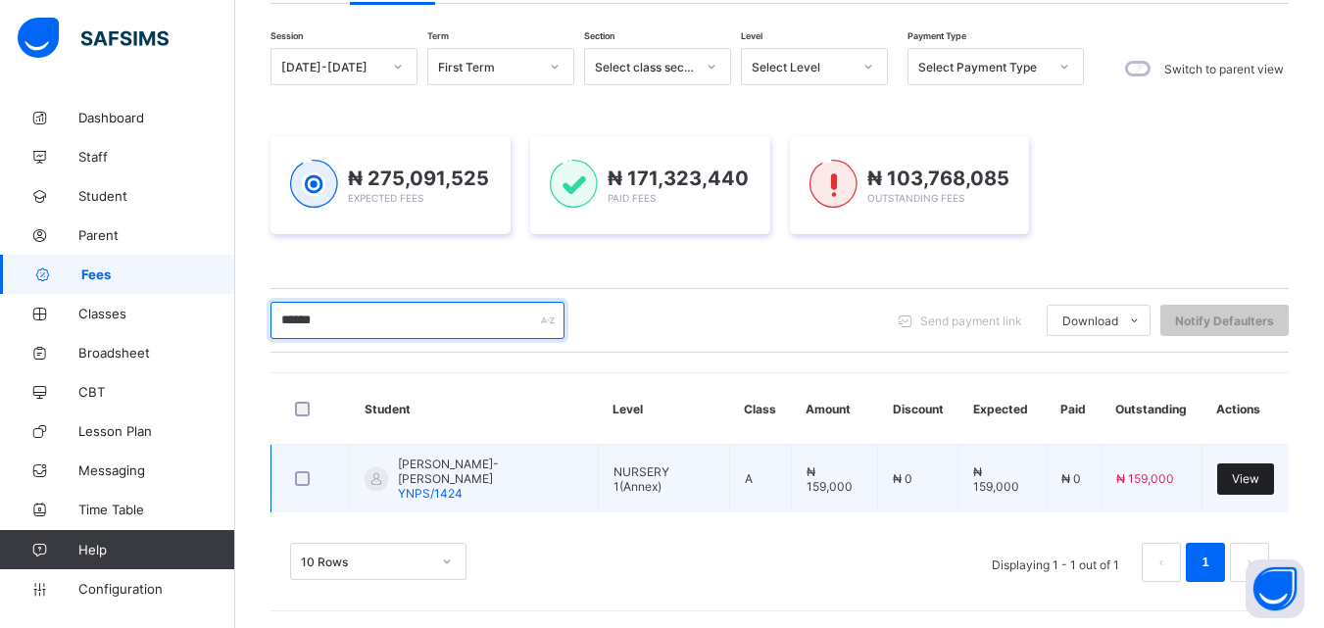
type input "******"
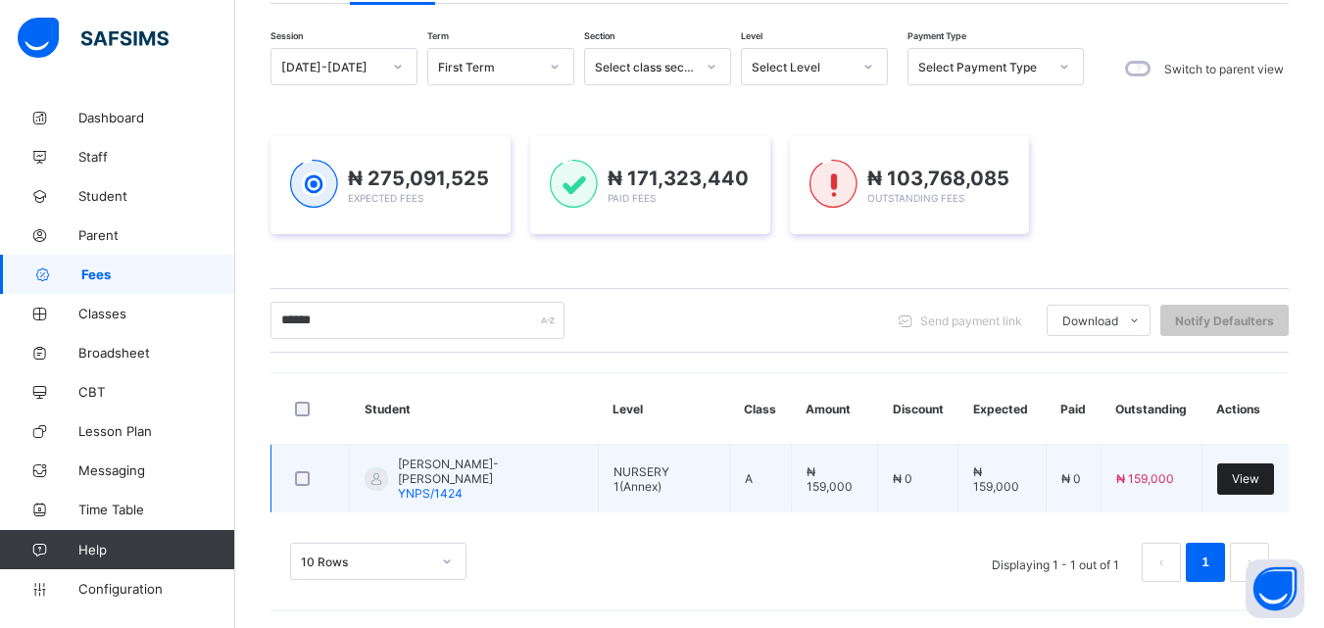
click at [1248, 478] on span "View" at bounding box center [1245, 478] width 27 height 15
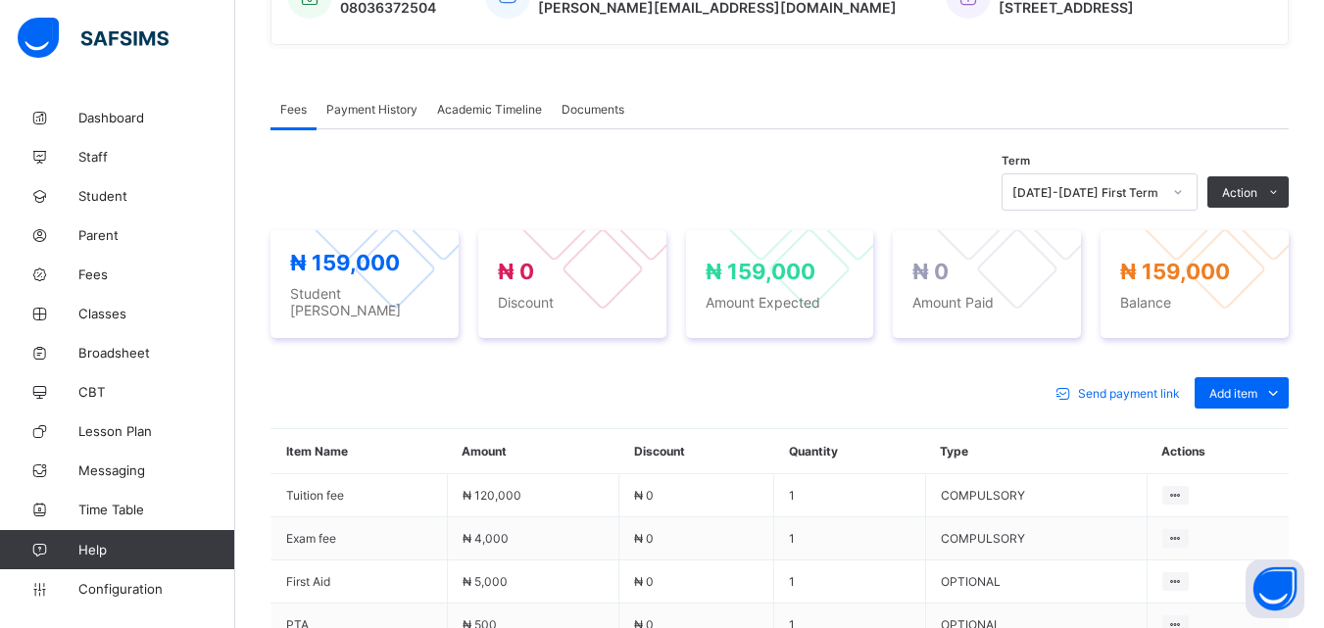
scroll to position [833, 0]
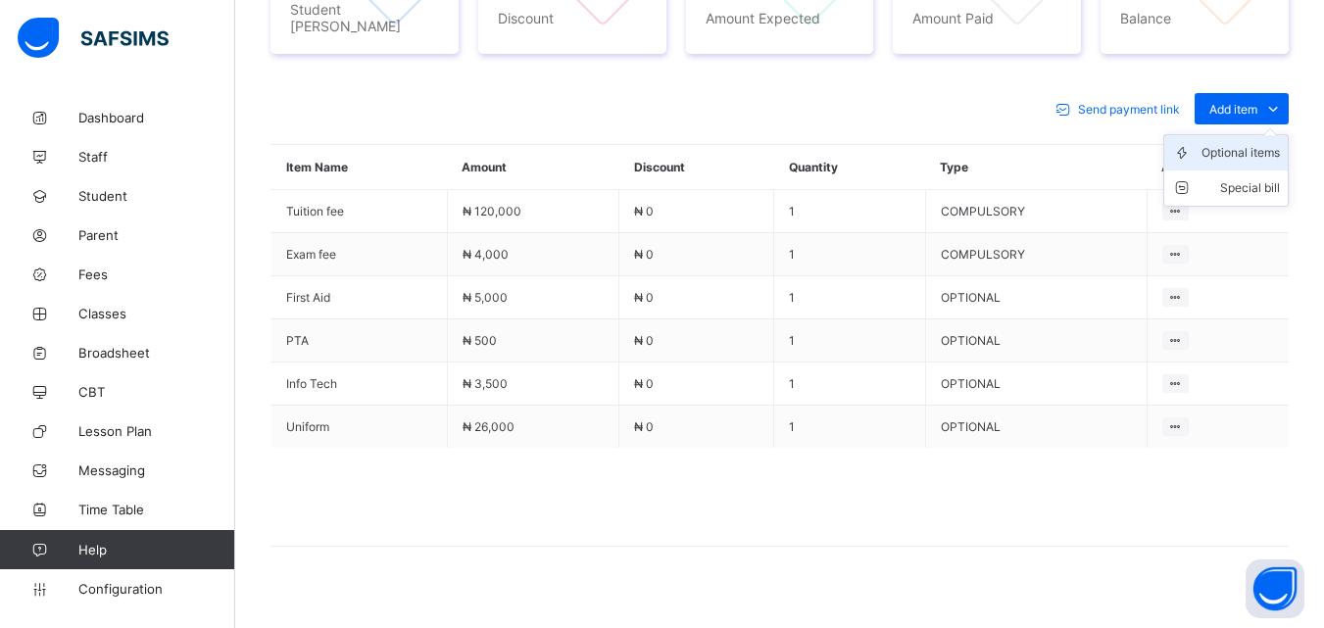
click at [1267, 143] on div "Optional items" at bounding box center [1241, 153] width 78 height 20
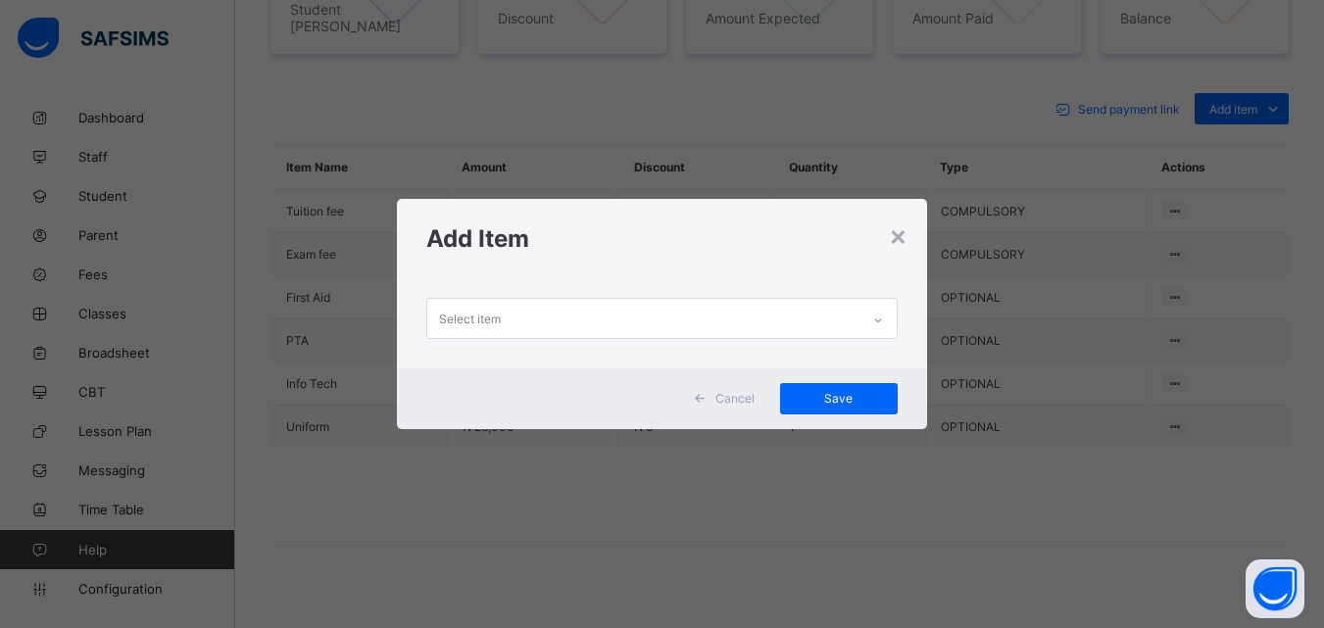
click at [869, 321] on div at bounding box center [878, 320] width 33 height 31
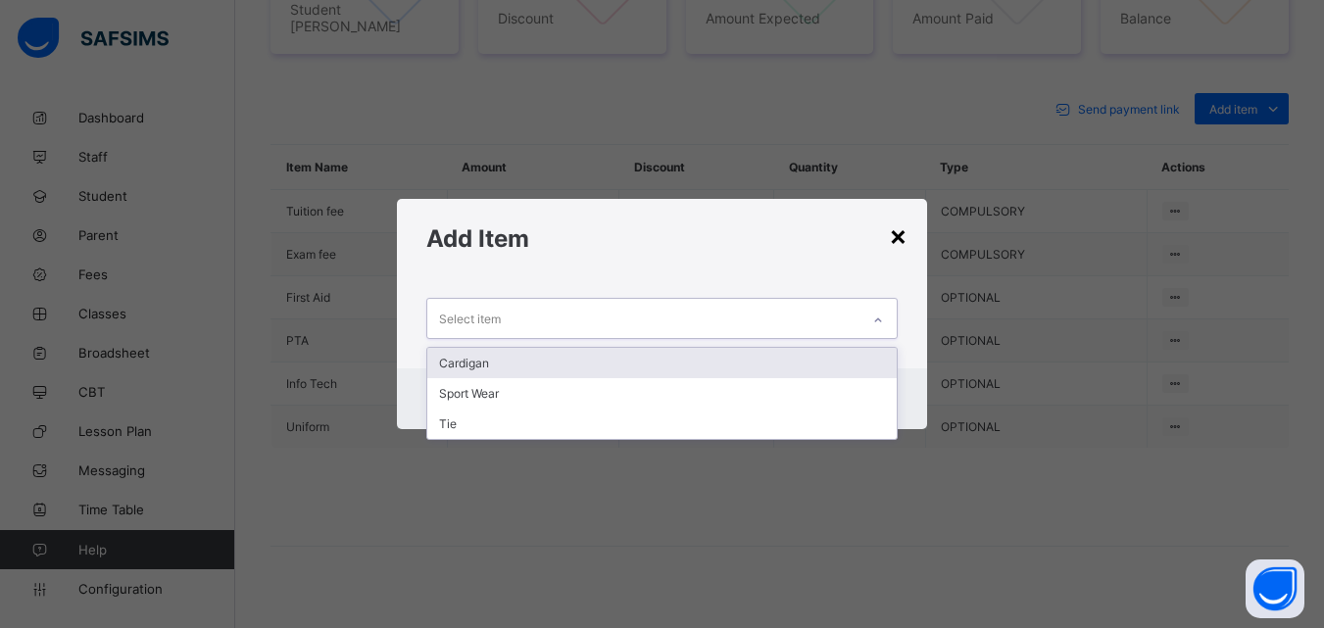
click at [902, 236] on div "×" at bounding box center [898, 235] width 19 height 33
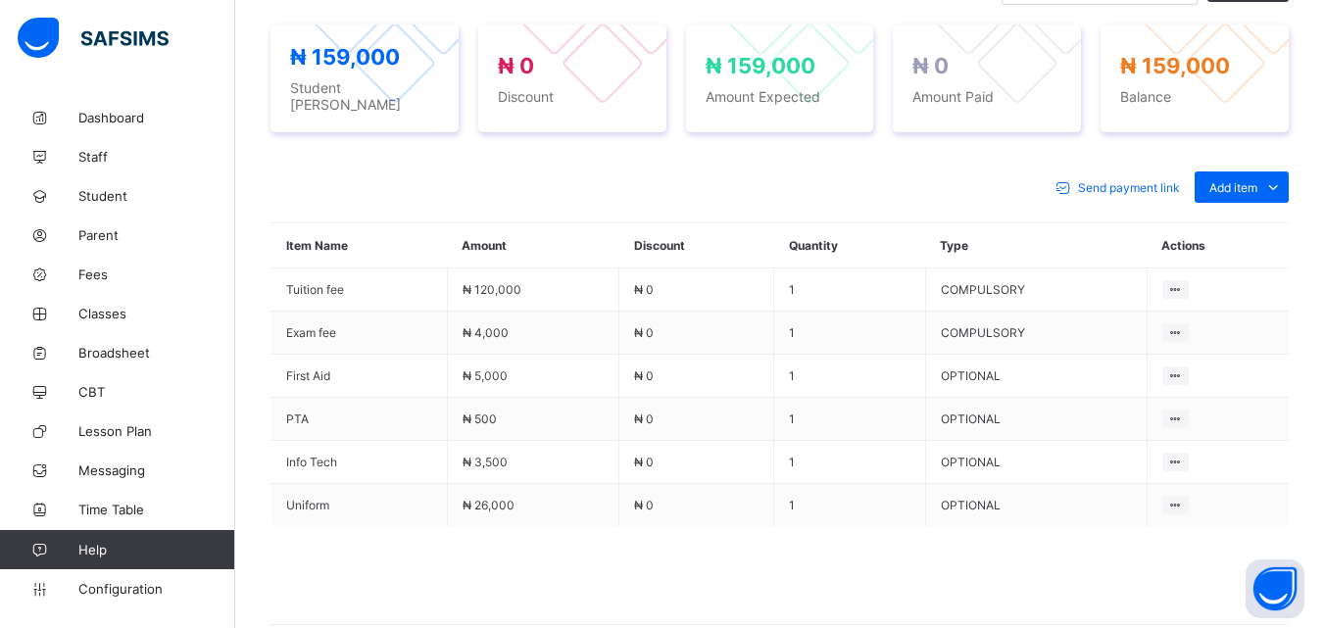
scroll to position [767, 0]
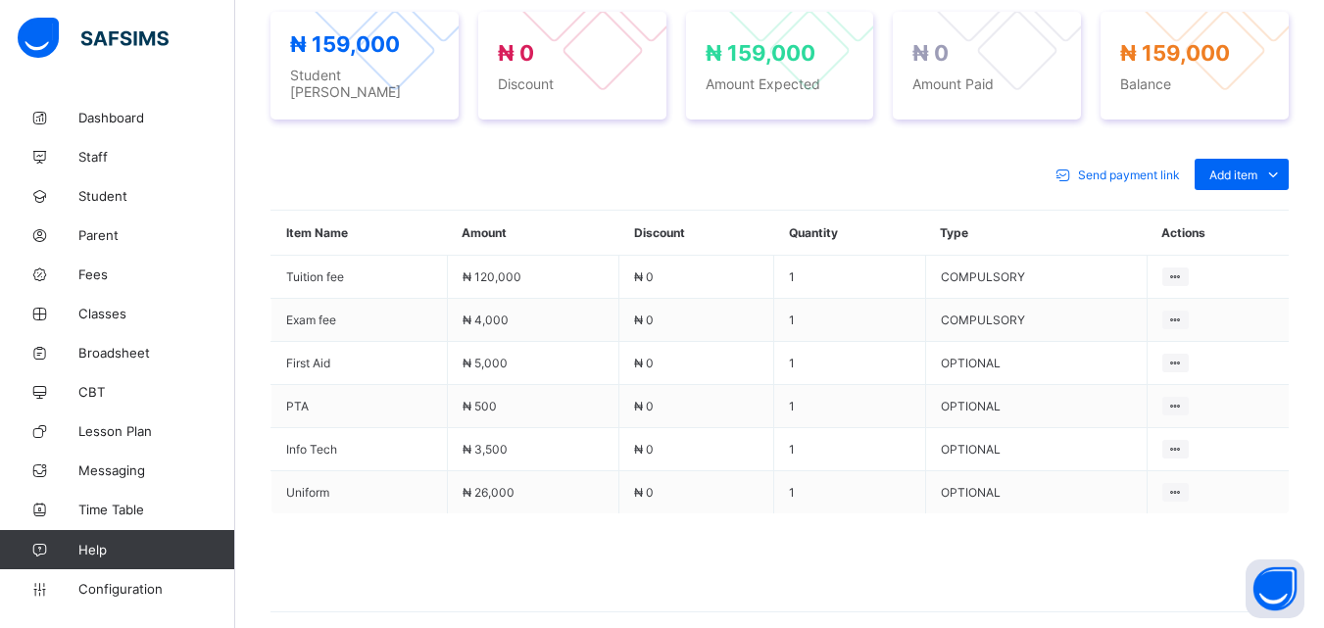
click at [538, 139] on div "Send payment link Add item Optional items Special bill Item Name Amount Discoun…" at bounding box center [780, 395] width 1018 height 513
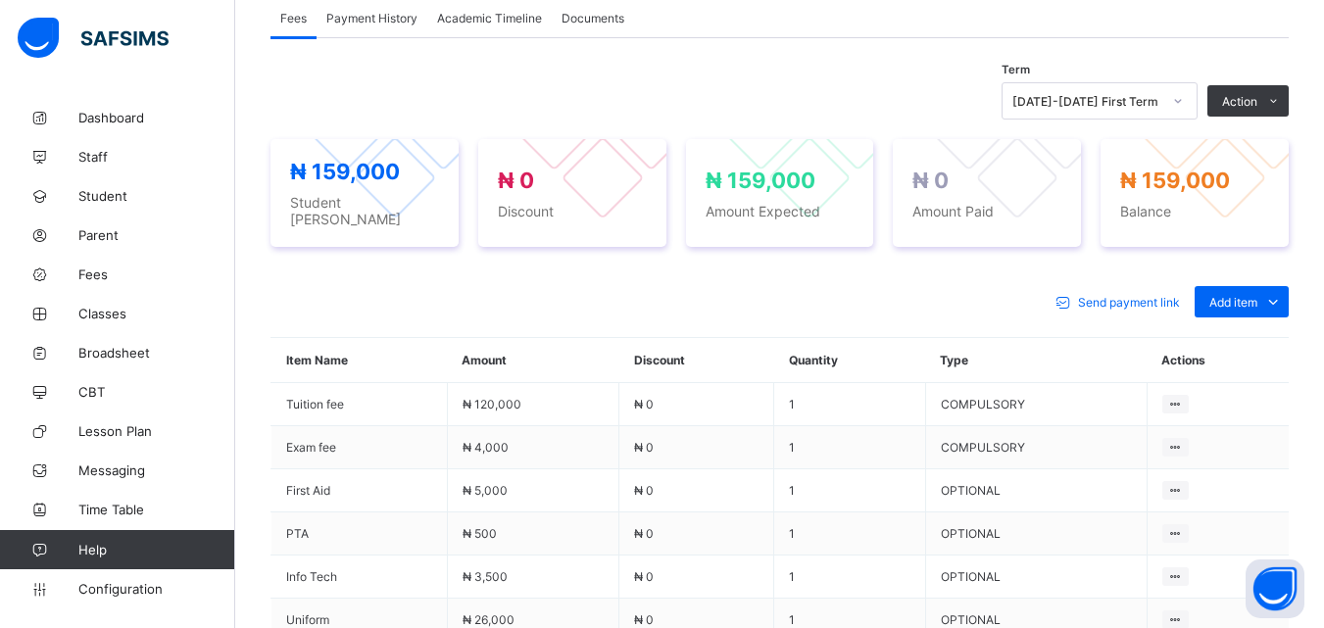
scroll to position [637, 0]
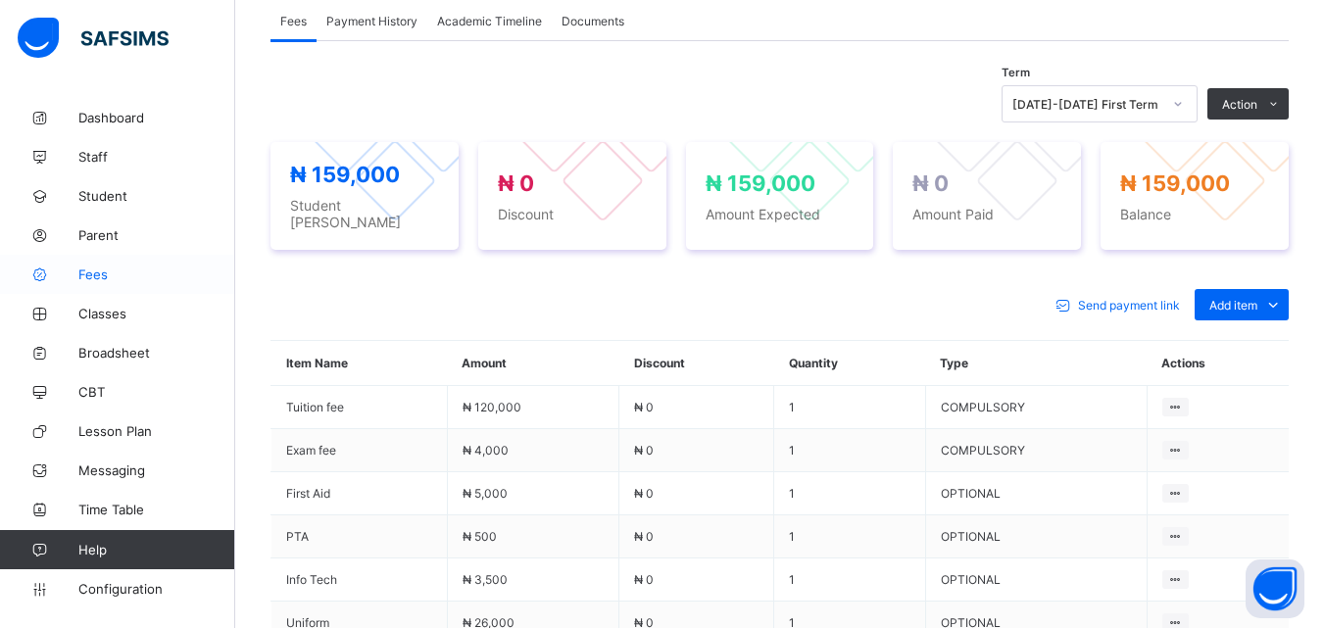
click at [100, 280] on span "Fees" at bounding box center [156, 275] width 157 height 16
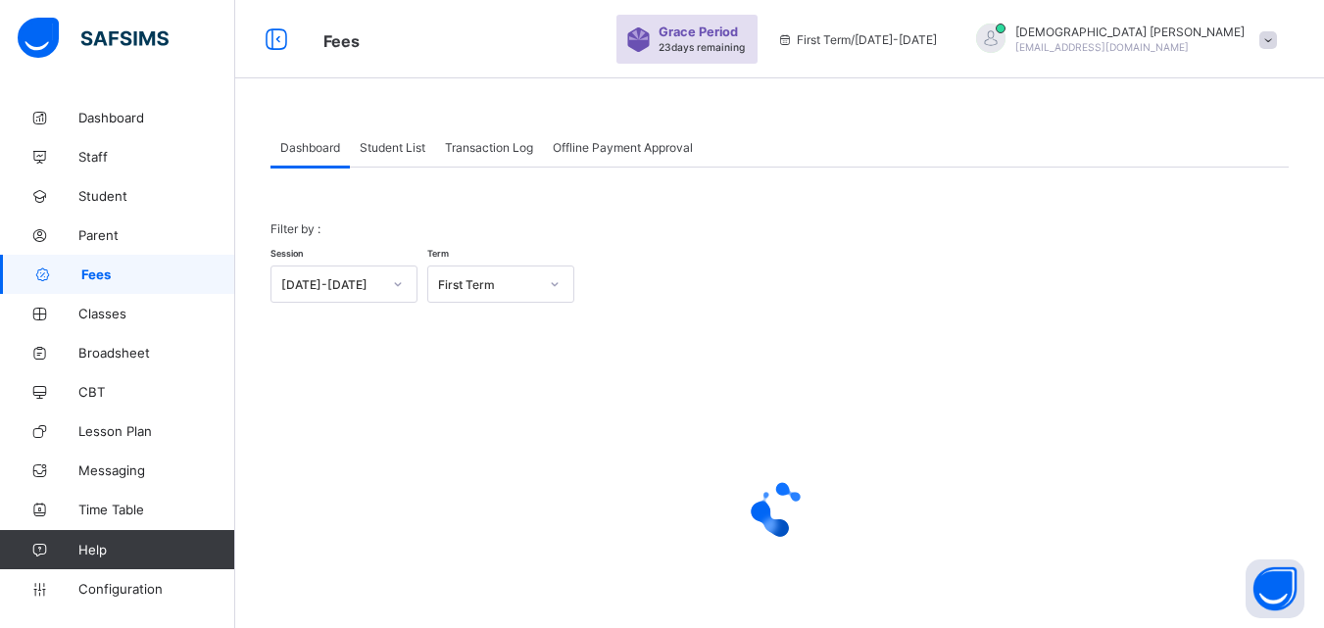
click at [390, 148] on span "Student List" at bounding box center [393, 147] width 66 height 15
